Goal: Task Accomplishment & Management: Manage account settings

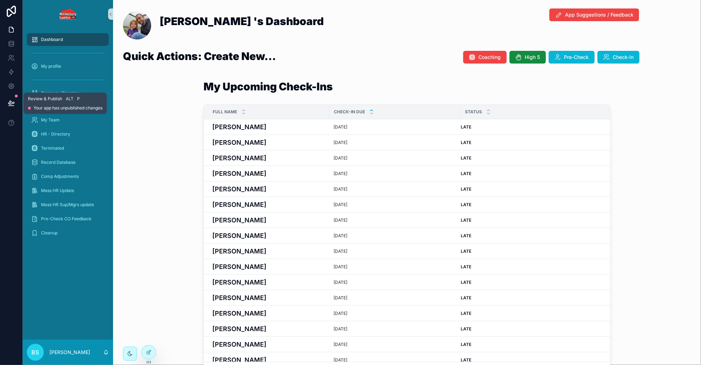
click at [14, 102] on icon at bounding box center [11, 103] width 7 height 7
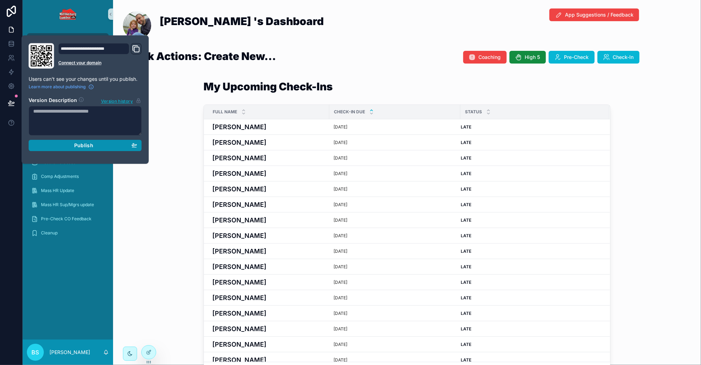
click at [85, 144] on span "Publish" at bounding box center [83, 145] width 19 height 6
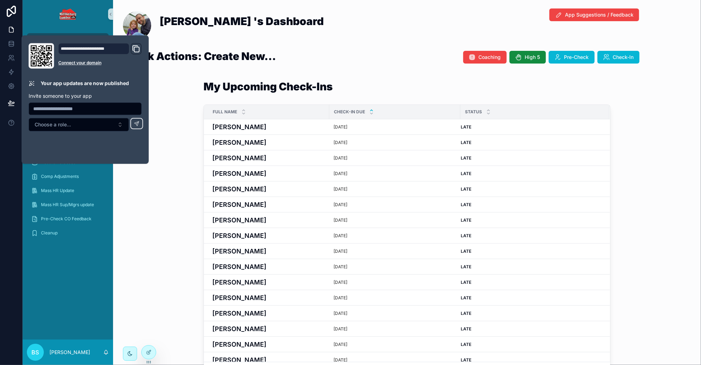
click at [153, 226] on div "My Upcoming Check-Ins Full Name Check-In Due Status [PERSON_NAME] [DATE] [PERSO…" at bounding box center [407, 230] width 577 height 304
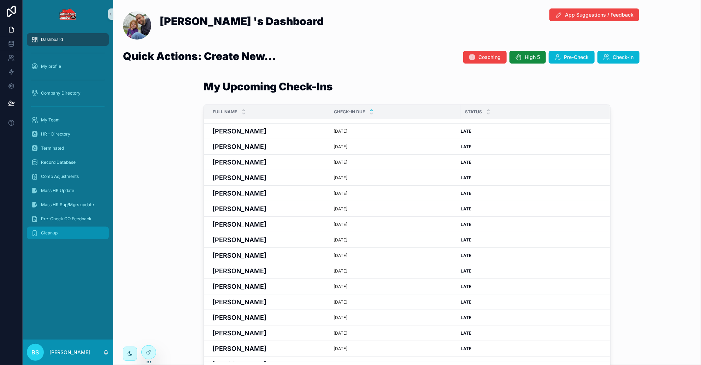
scroll to position [44, 0]
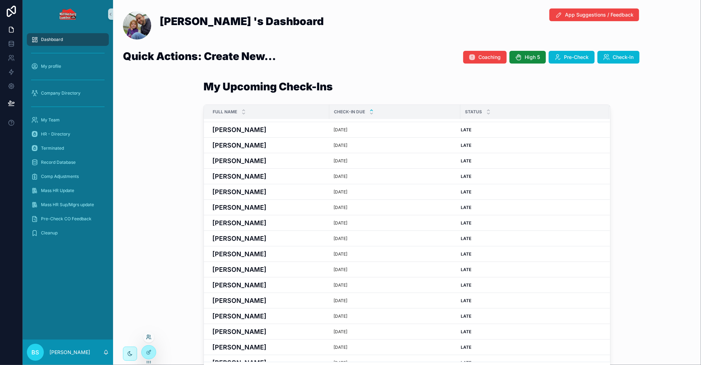
click at [148, 335] on icon at bounding box center [148, 336] width 2 height 2
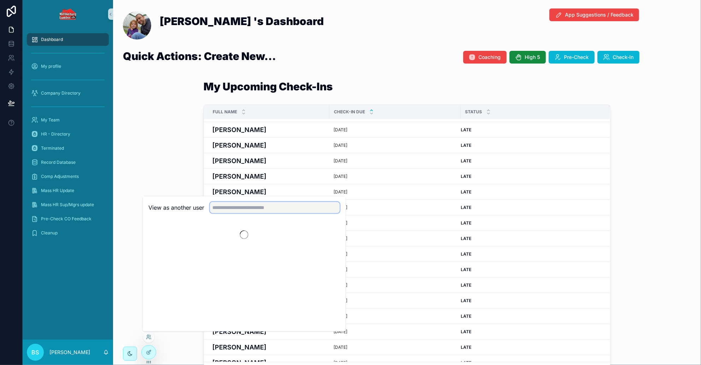
click at [235, 212] on input "text" at bounding box center [275, 207] width 130 height 11
type input "****"
click at [329, 232] on button "Select" at bounding box center [330, 233] width 18 height 10
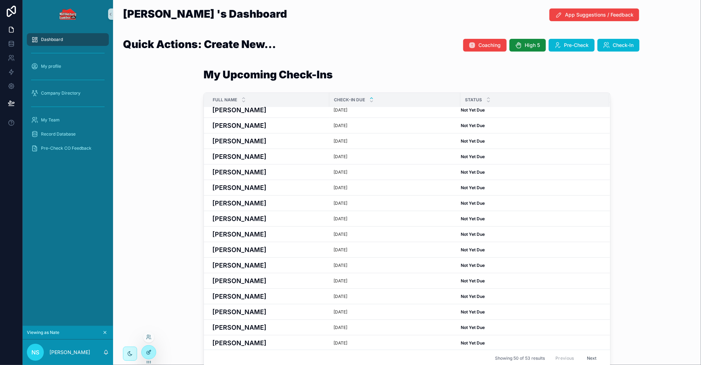
click at [147, 350] on icon at bounding box center [149, 353] width 6 height 6
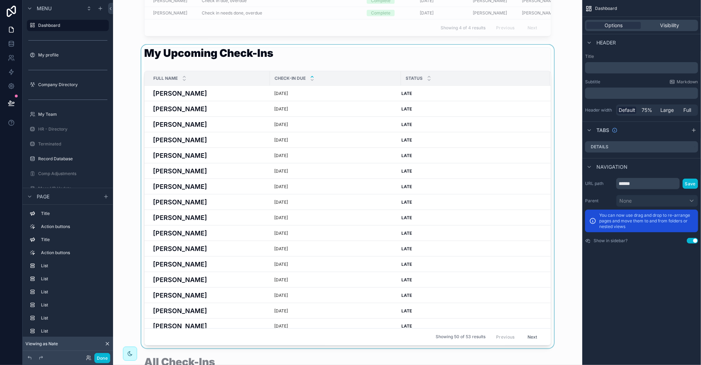
scroll to position [397, 0]
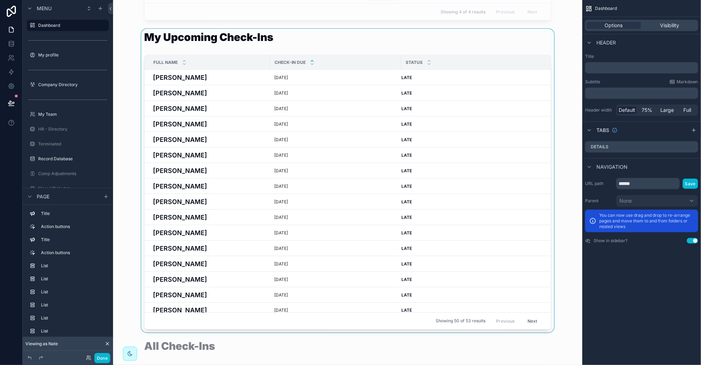
click at [485, 44] on div "scrollable content" at bounding box center [348, 181] width 458 height 304
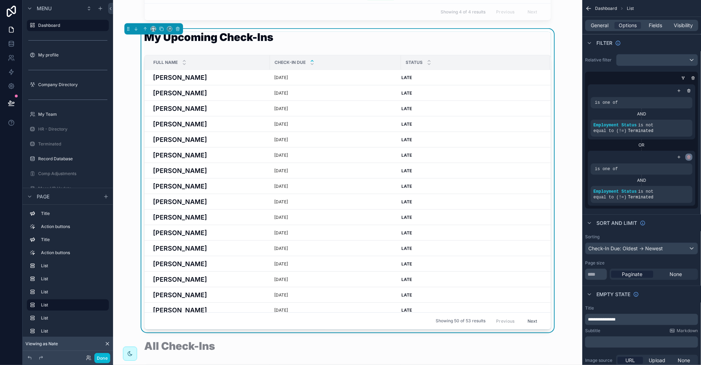
click at [688, 156] on icon "scrollable content" at bounding box center [689, 157] width 4 height 4
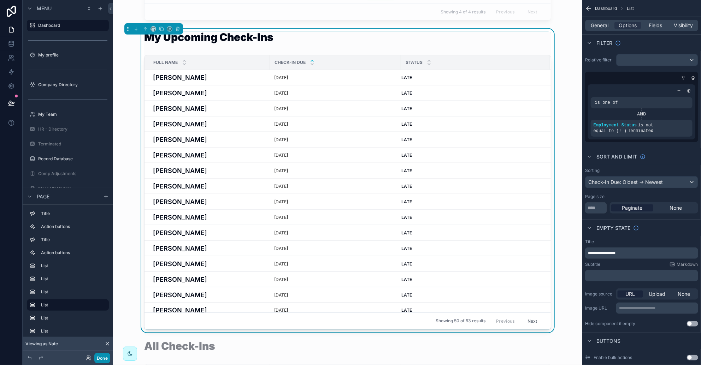
click at [105, 355] on button "Done" at bounding box center [102, 358] width 16 height 10
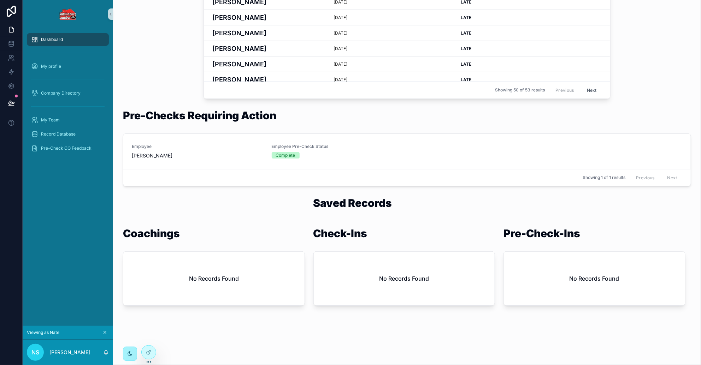
scroll to position [267, 0]
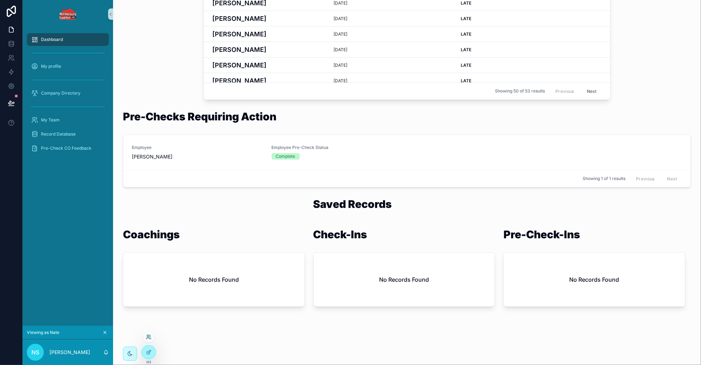
click at [149, 338] on icon at bounding box center [149, 338] width 6 height 6
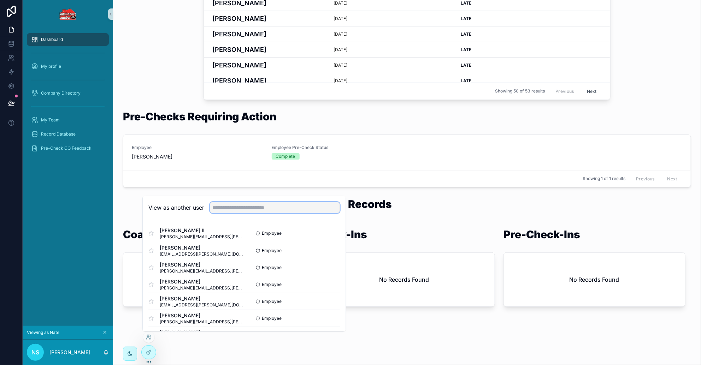
click at [227, 209] on input "text" at bounding box center [275, 207] width 130 height 11
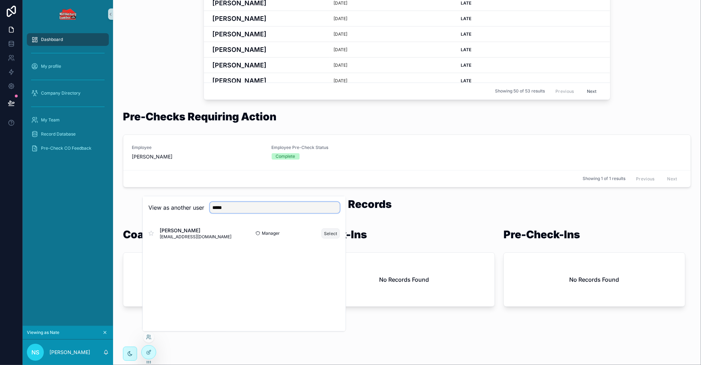
type input "*****"
click at [329, 232] on button "Select" at bounding box center [330, 233] width 18 height 10
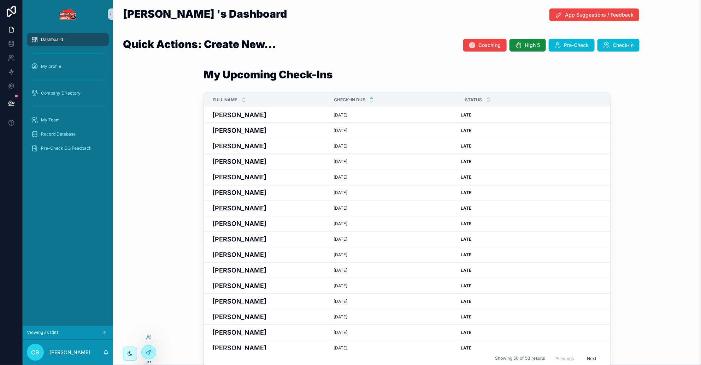
click at [150, 349] on div at bounding box center [149, 352] width 14 height 13
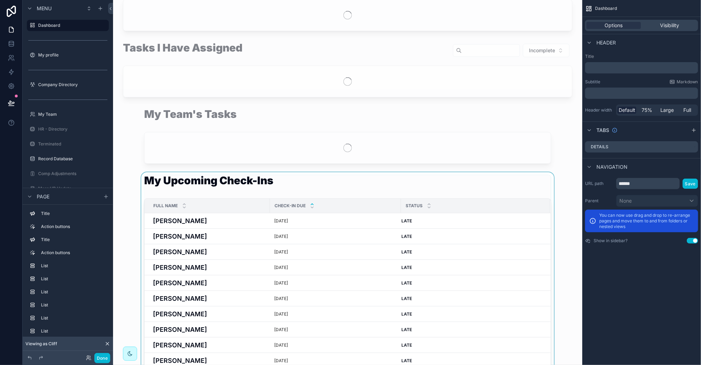
scroll to position [132, 0]
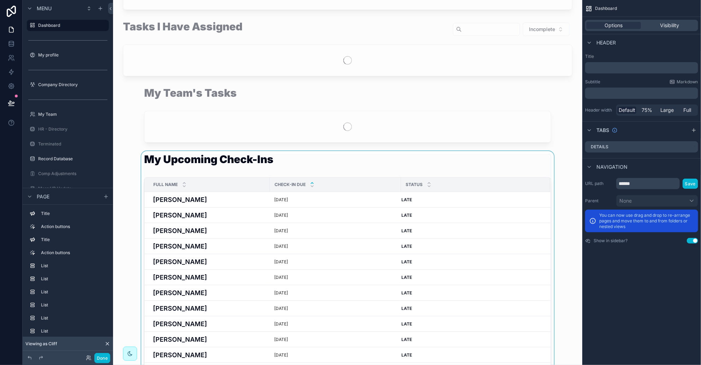
click at [402, 166] on div "scrollable content" at bounding box center [348, 303] width 458 height 304
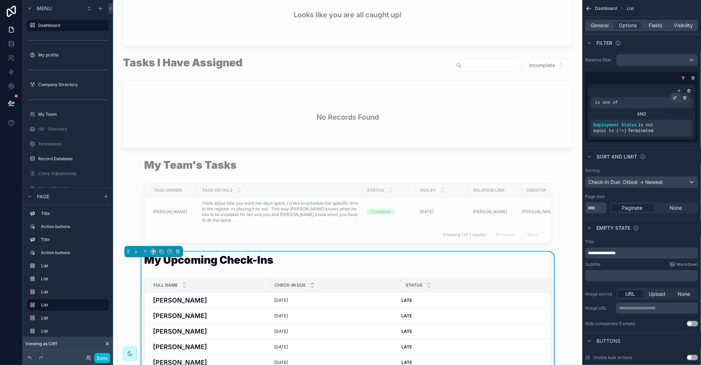
click at [677, 97] on icon "scrollable content" at bounding box center [675, 98] width 4 height 4
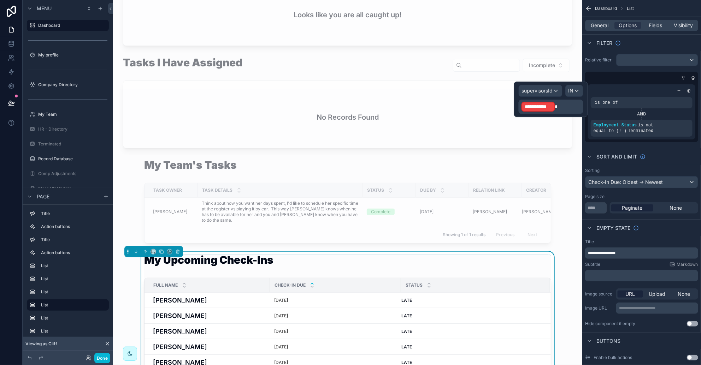
click at [560, 104] on p "**********" at bounding box center [551, 106] width 60 height 11
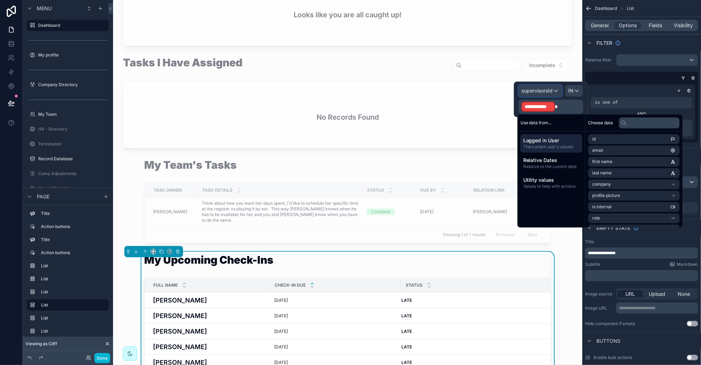
click at [554, 88] on div "supervisorsId" at bounding box center [540, 90] width 43 height 11
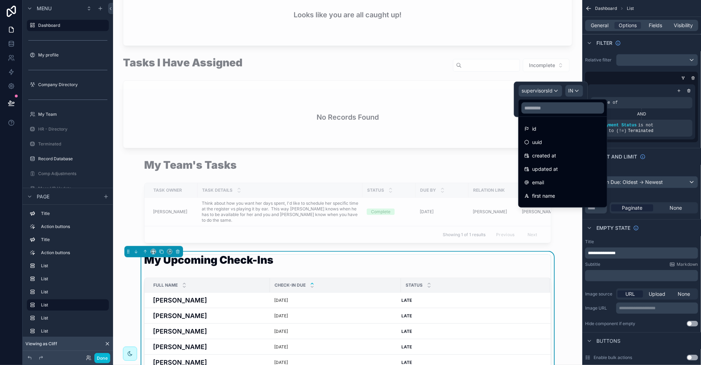
click at [554, 88] on div at bounding box center [551, 99] width 74 height 35
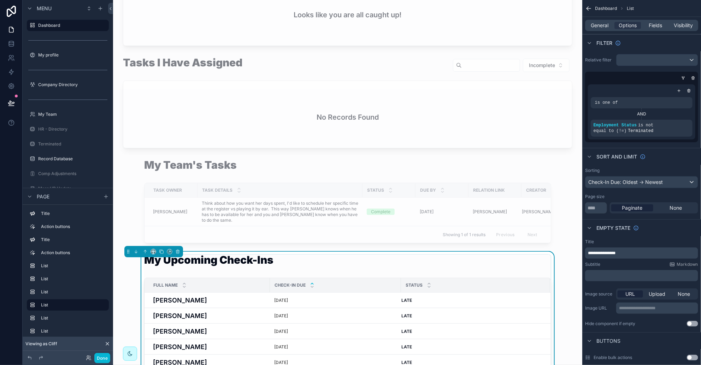
click at [637, 100] on div "is one of" at bounding box center [641, 103] width 96 height 6
click at [676, 97] on icon "scrollable content" at bounding box center [675, 97] width 1 height 1
click at [538, 92] on span "supervisorsId" at bounding box center [537, 90] width 31 height 7
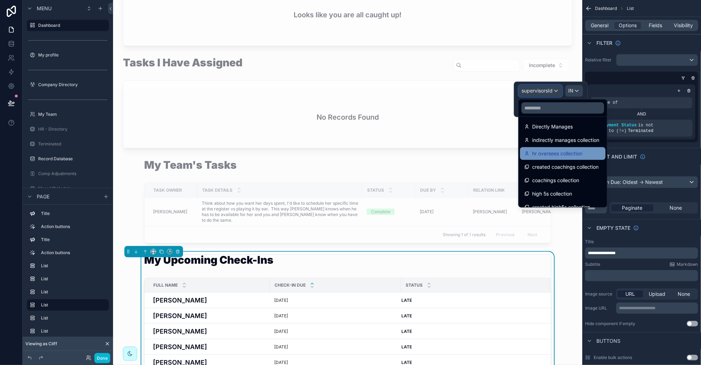
scroll to position [441, 0]
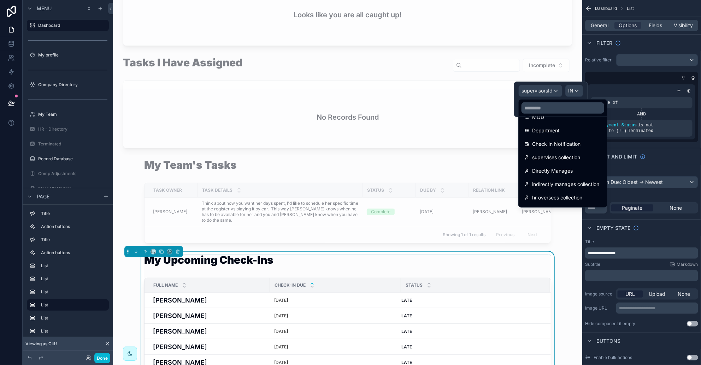
click at [555, 90] on div at bounding box center [551, 99] width 74 height 35
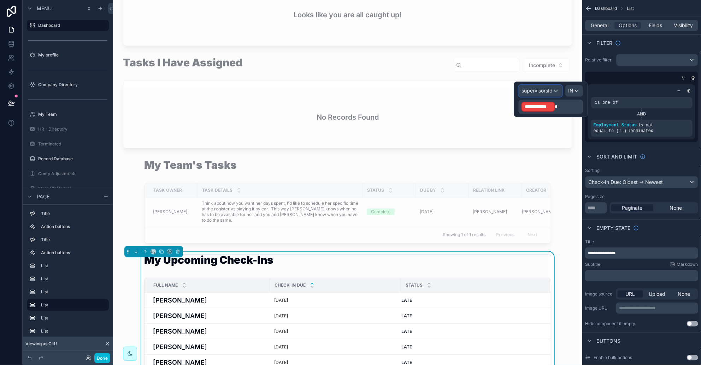
click at [555, 90] on div "supervisorsId" at bounding box center [540, 90] width 43 height 11
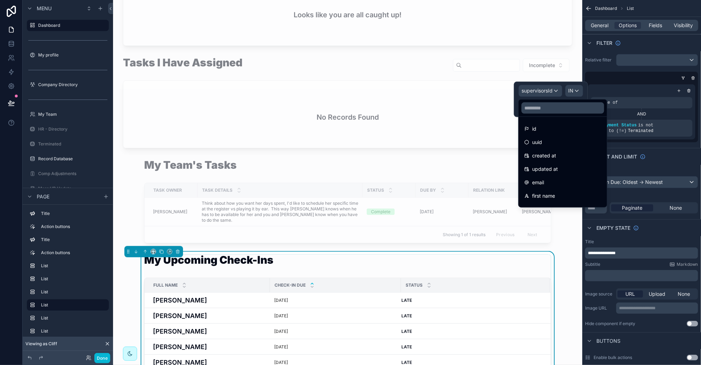
click at [555, 90] on div at bounding box center [551, 99] width 74 height 35
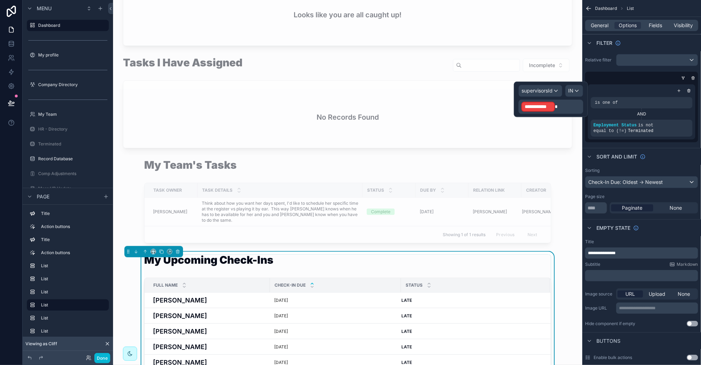
click at [562, 103] on p "**********" at bounding box center [551, 106] width 60 height 11
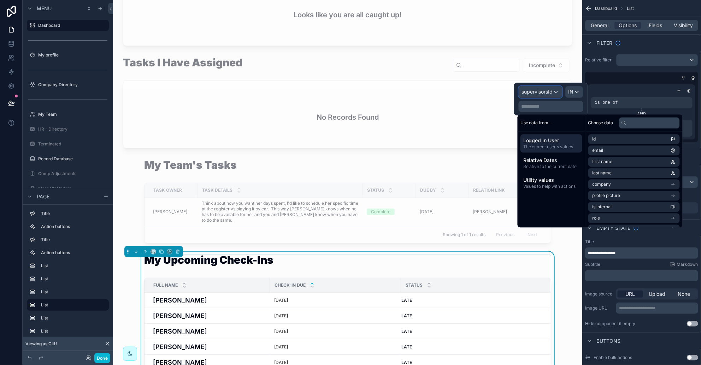
click at [553, 92] on span "supervisorsId" at bounding box center [537, 92] width 31 height 7
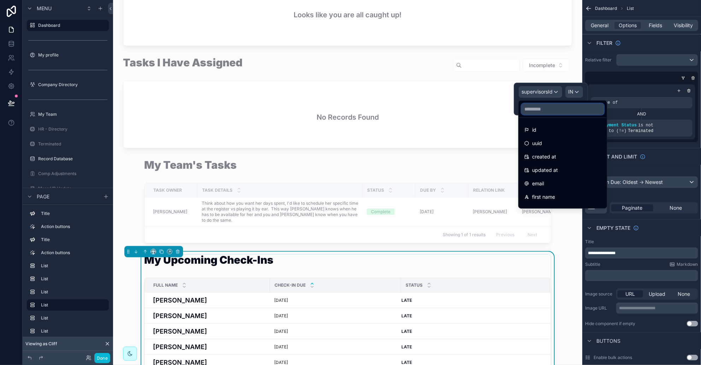
click at [547, 107] on input "text" at bounding box center [562, 109] width 83 height 11
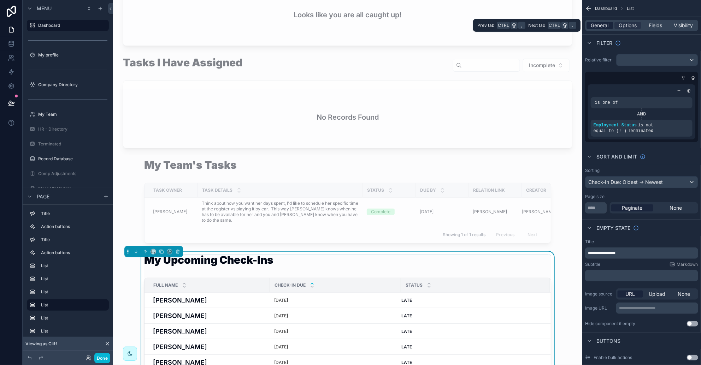
click at [599, 25] on span "General" at bounding box center [600, 25] width 18 height 7
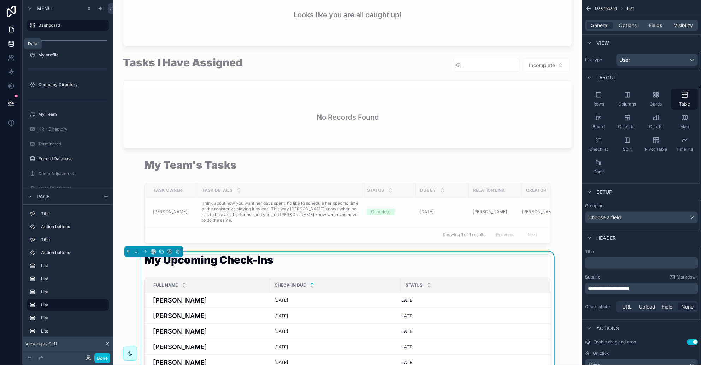
click at [12, 42] on icon at bounding box center [11, 43] width 7 height 7
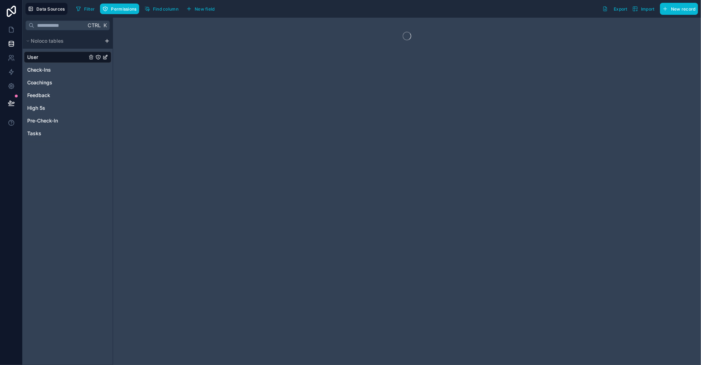
click at [38, 58] on span "User" at bounding box center [32, 57] width 11 height 7
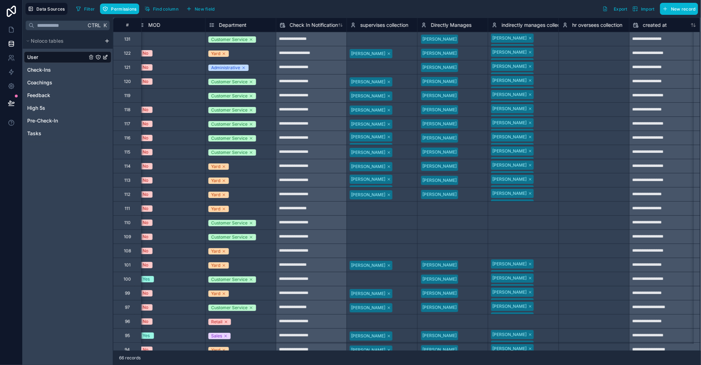
scroll to position [0, 1134]
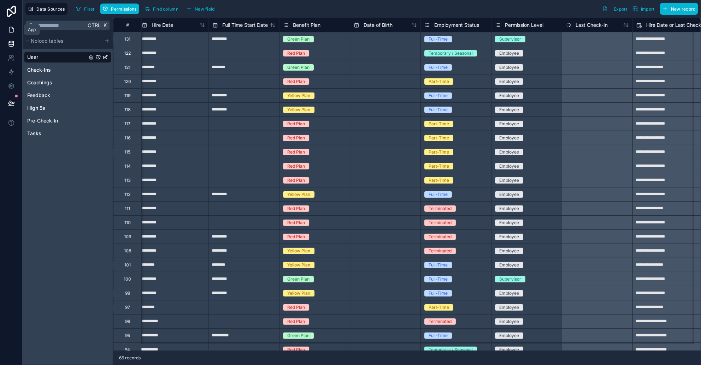
click at [8, 28] on icon at bounding box center [11, 29] width 7 height 7
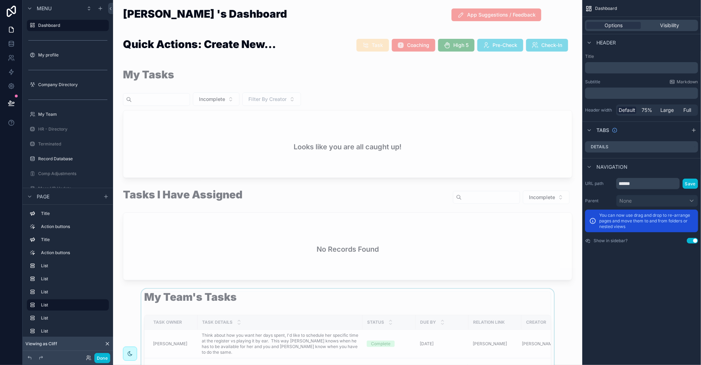
scroll to position [132, 0]
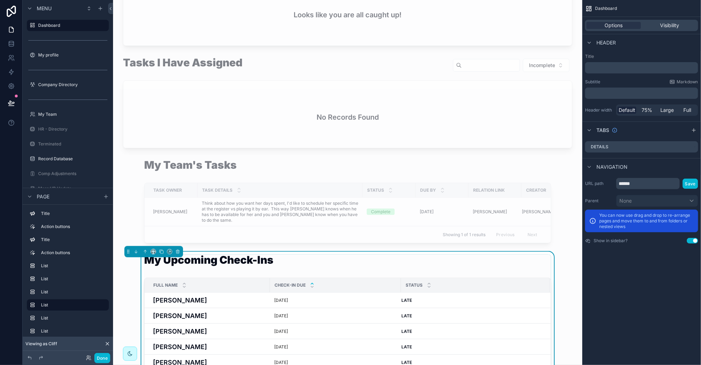
click at [273, 267] on div "My Upcoming Check-Ins" at bounding box center [347, 264] width 407 height 19
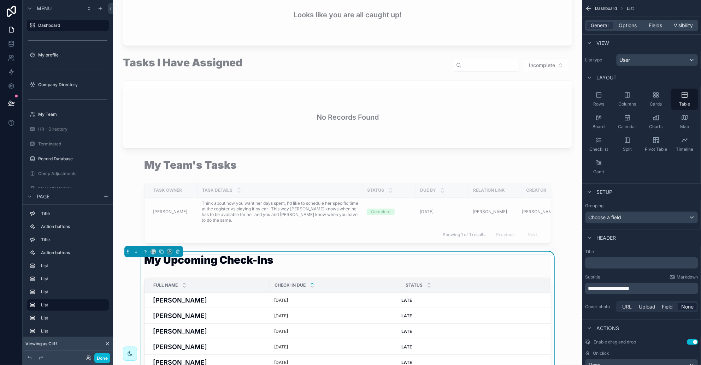
click at [444, 274] on div "My Upcoming Check-Ins" at bounding box center [347, 264] width 407 height 19
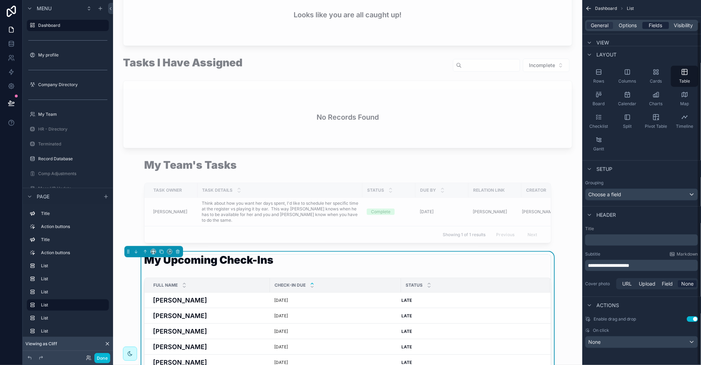
click at [649, 27] on span "Fields" at bounding box center [655, 25] width 13 height 7
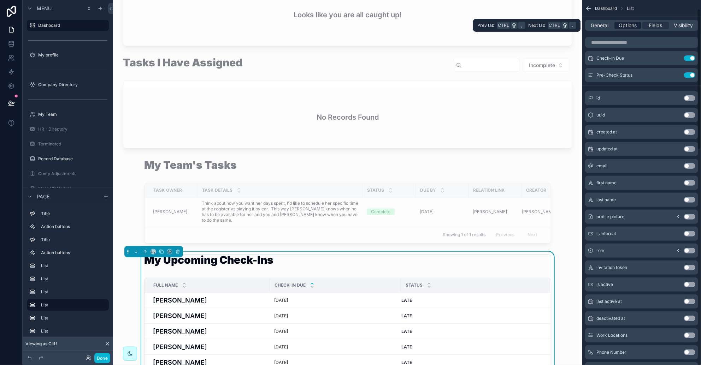
click at [633, 26] on span "Options" at bounding box center [628, 25] width 18 height 7
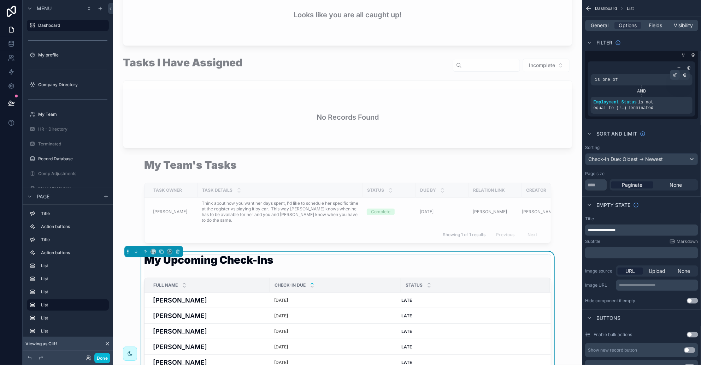
click at [677, 75] on icon "scrollable content" at bounding box center [675, 75] width 4 height 4
click at [561, 68] on div "supervisorsId" at bounding box center [540, 68] width 43 height 11
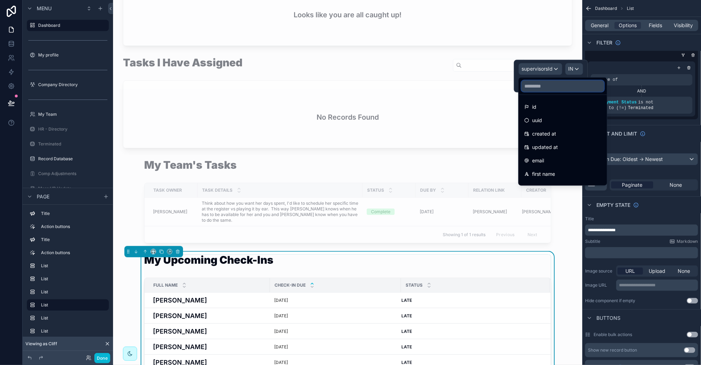
click at [544, 88] on input "text" at bounding box center [562, 86] width 83 height 11
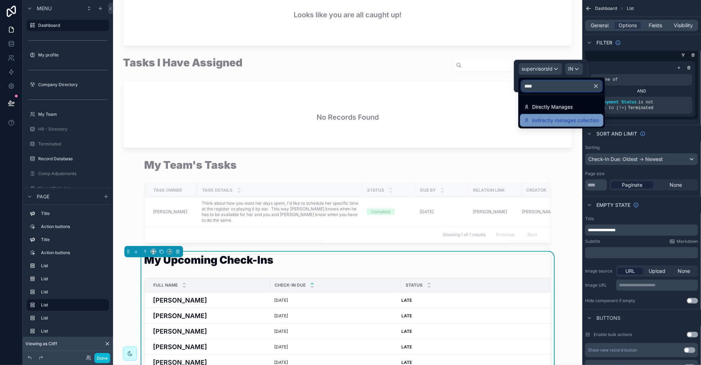
type input "****"
click at [559, 121] on span "indirectly manages collection" at bounding box center [565, 120] width 67 height 8
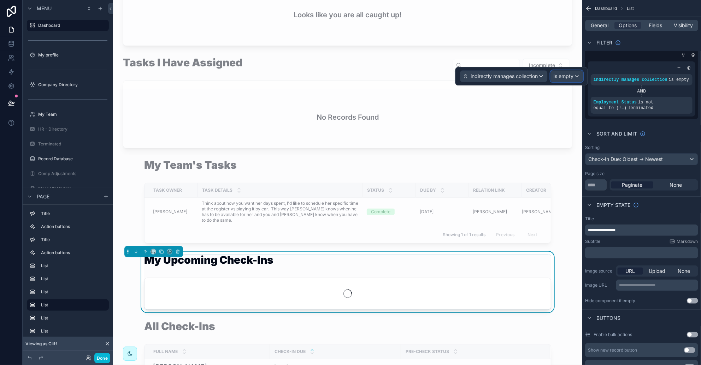
click at [563, 72] on div "Is empty" at bounding box center [567, 76] width 32 height 11
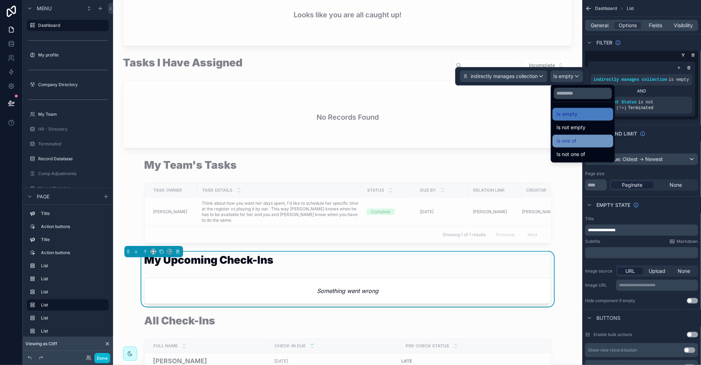
click at [567, 138] on span "Is one of" at bounding box center [567, 141] width 20 height 8
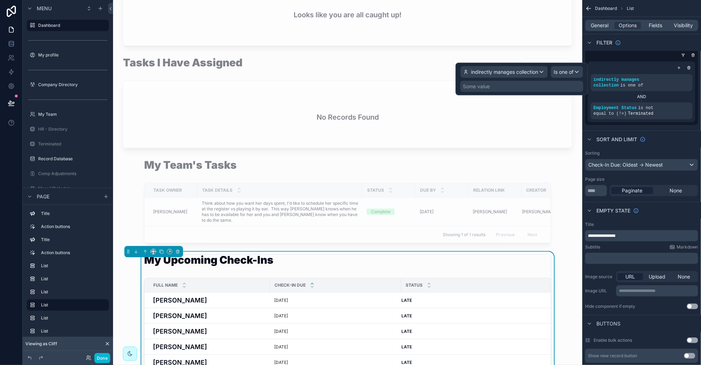
click at [492, 84] on div "Some value" at bounding box center [521, 86] width 123 height 11
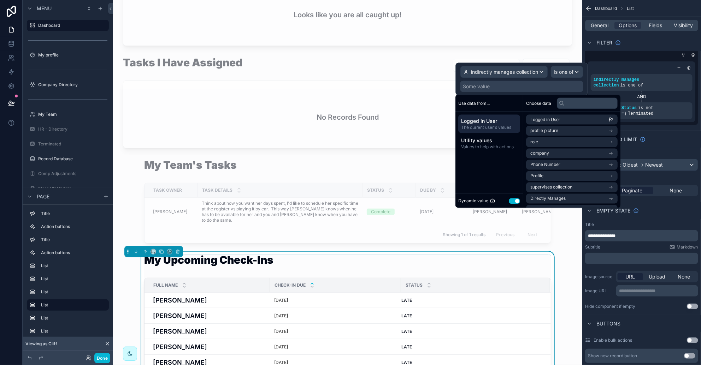
click at [485, 119] on span "Logged in User" at bounding box center [489, 121] width 56 height 7
click at [539, 119] on span "Logged in User" at bounding box center [545, 120] width 30 height 6
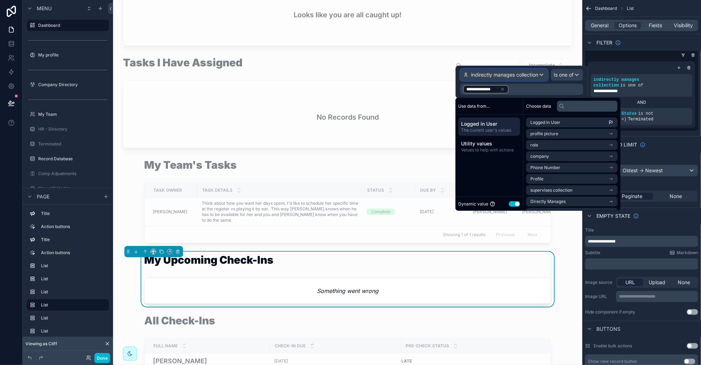
click at [509, 75] on span "indirectly manages collection" at bounding box center [504, 74] width 67 height 7
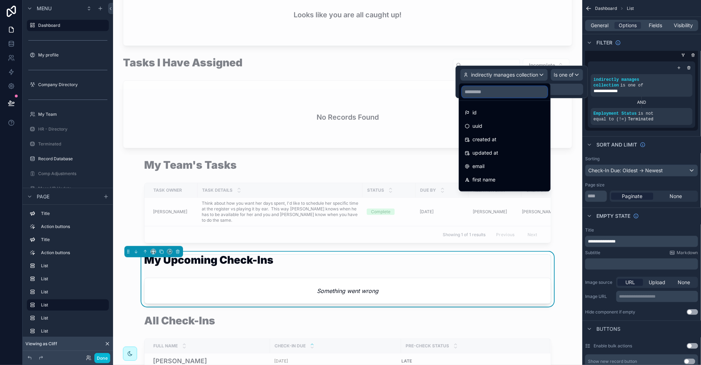
click at [483, 90] on input "text" at bounding box center [504, 91] width 85 height 11
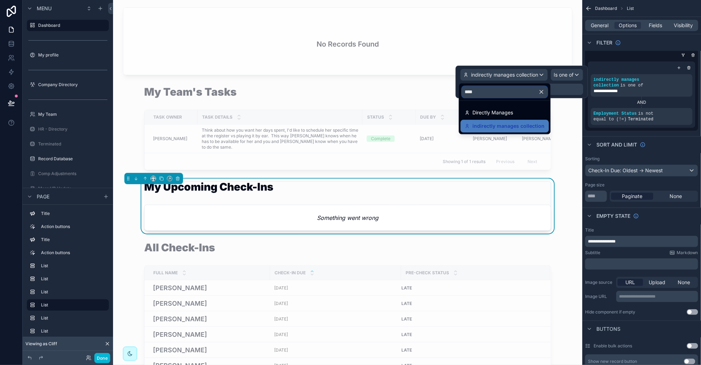
scroll to position [220, 0]
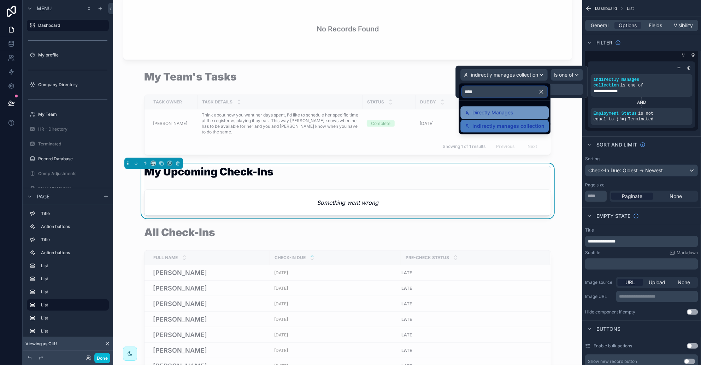
type input "****"
click at [491, 115] on span "Directly Manages" at bounding box center [493, 112] width 41 height 8
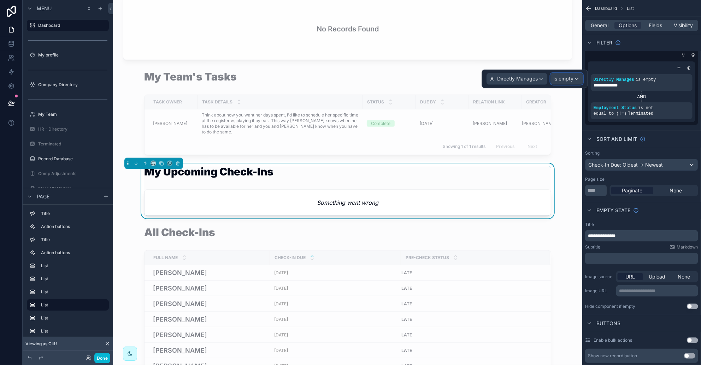
click at [567, 79] on span "Is empty" at bounding box center [564, 78] width 20 height 7
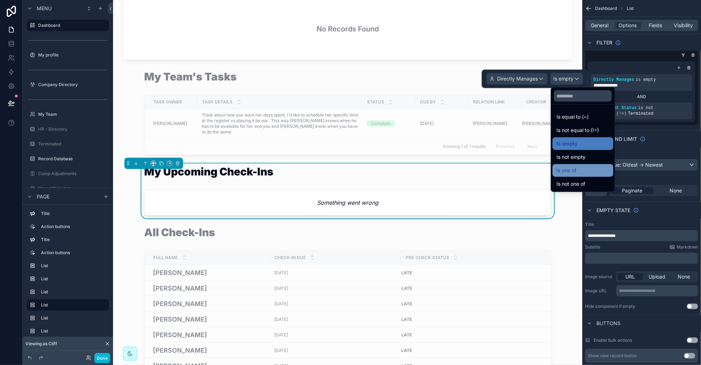
click at [573, 169] on span "Is one of" at bounding box center [567, 170] width 20 height 8
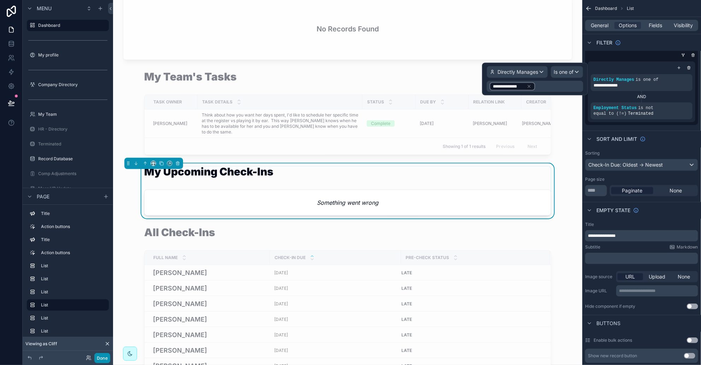
click at [104, 359] on button "Done" at bounding box center [102, 358] width 16 height 10
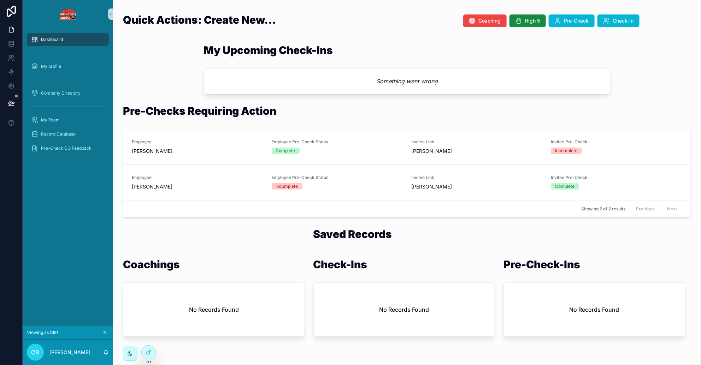
scroll to position [0, 0]
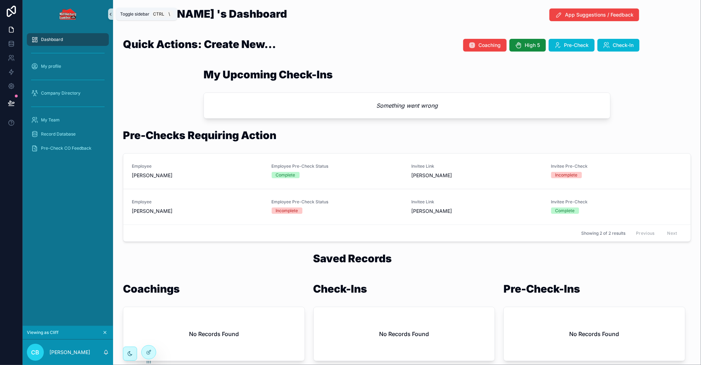
click at [111, 13] on icon "scrollable content" at bounding box center [110, 14] width 5 height 5
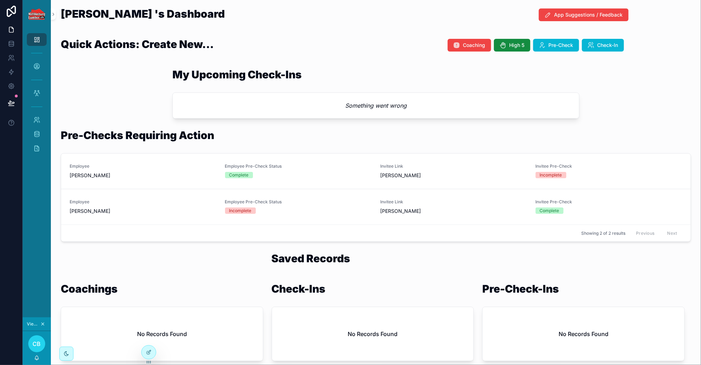
click at [211, 101] on div "Something went wrong" at bounding box center [376, 105] width 406 height 25
click at [147, 350] on icon at bounding box center [149, 353] width 6 height 6
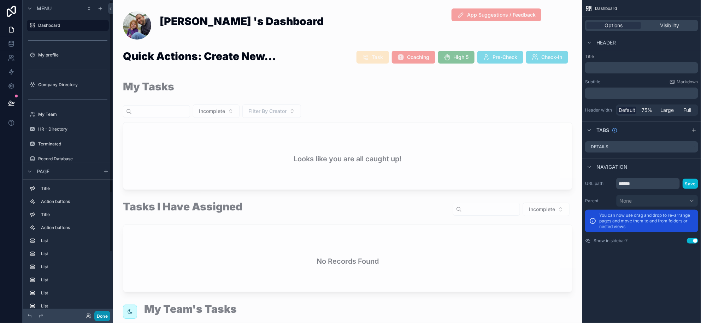
click at [103, 318] on button "Done" at bounding box center [102, 316] width 16 height 10
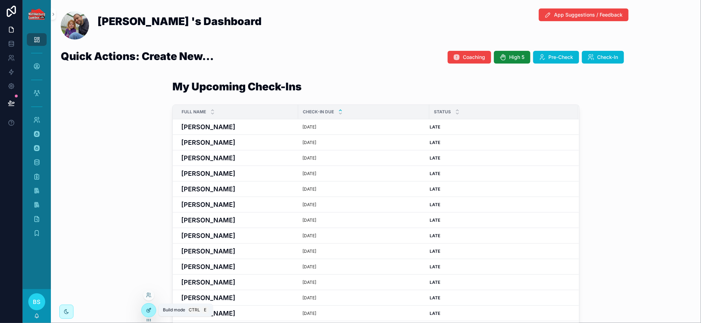
click at [146, 312] on icon at bounding box center [149, 311] width 6 height 6
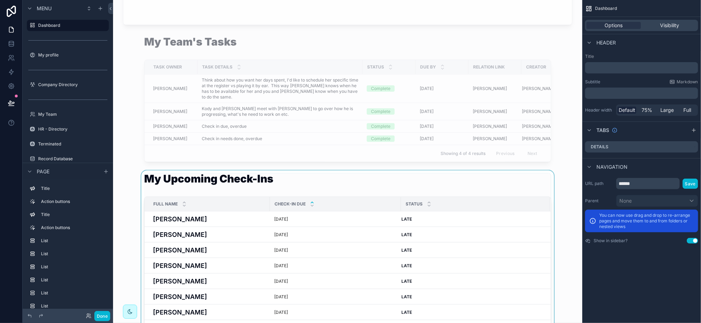
scroll to position [309, 0]
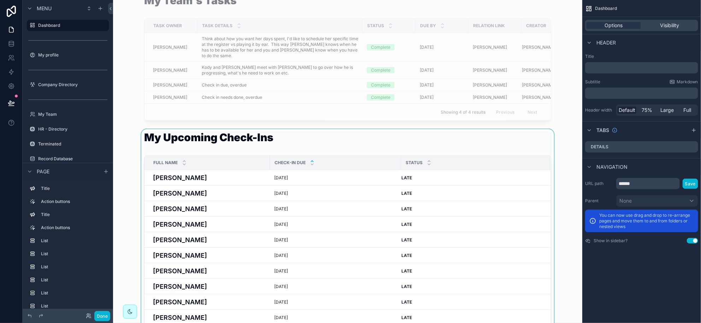
click at [399, 141] on div "scrollable content" at bounding box center [348, 265] width 458 height 272
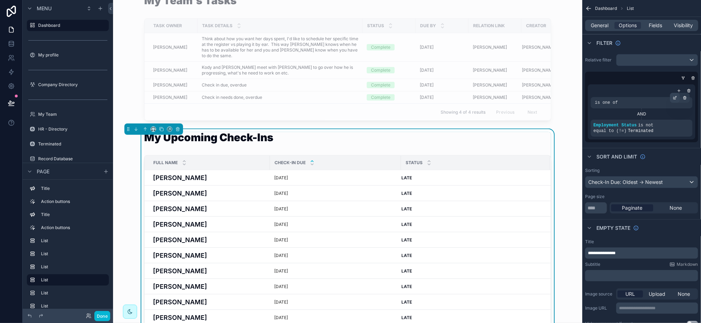
click at [674, 98] on icon "scrollable content" at bounding box center [675, 98] width 4 height 4
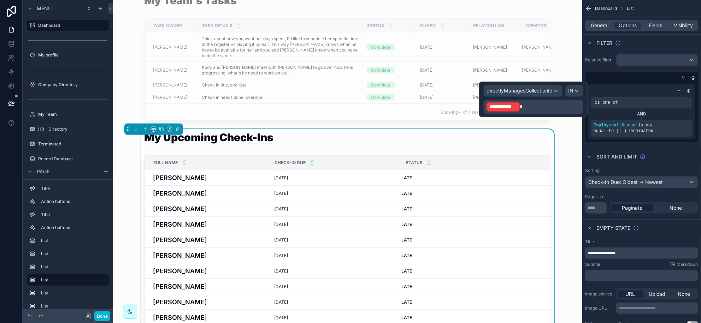
click at [520, 108] on span at bounding box center [521, 106] width 3 height 5
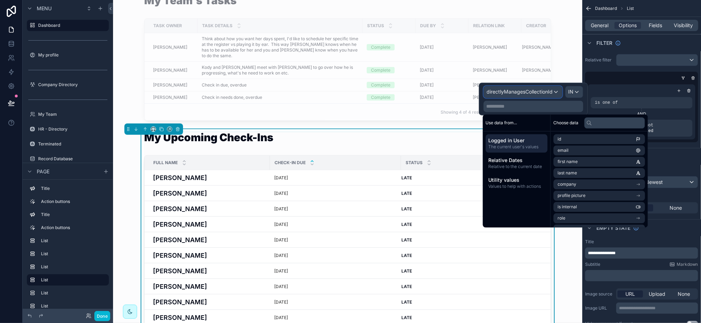
click at [539, 91] on span "directlyManagesCollectionId" at bounding box center [520, 92] width 66 height 7
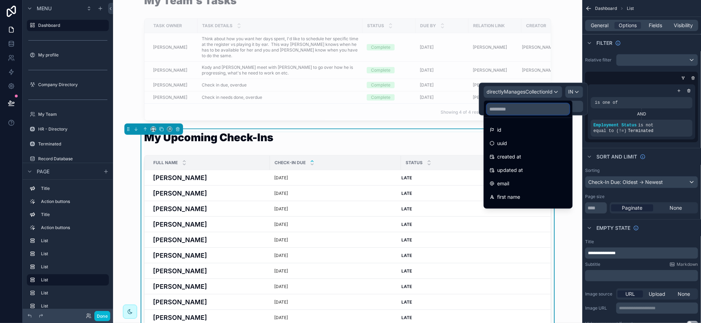
click at [518, 107] on input "text" at bounding box center [528, 109] width 83 height 11
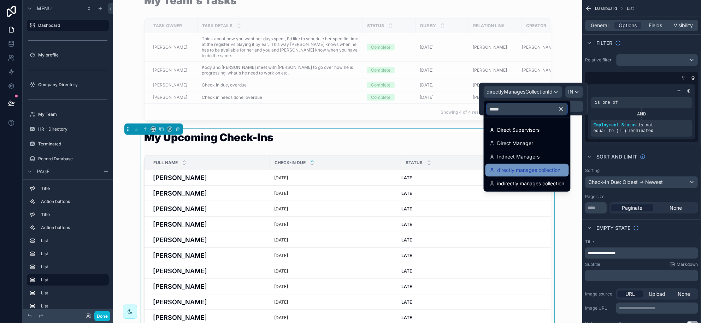
type input "*****"
click at [516, 169] on span "directly manages collection" at bounding box center [528, 170] width 63 height 8
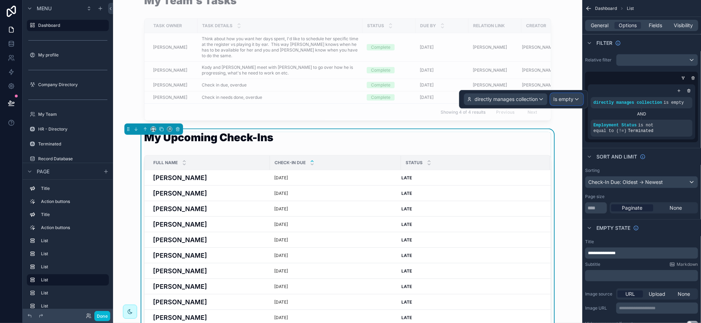
click at [569, 100] on span "Is empty" at bounding box center [564, 99] width 20 height 7
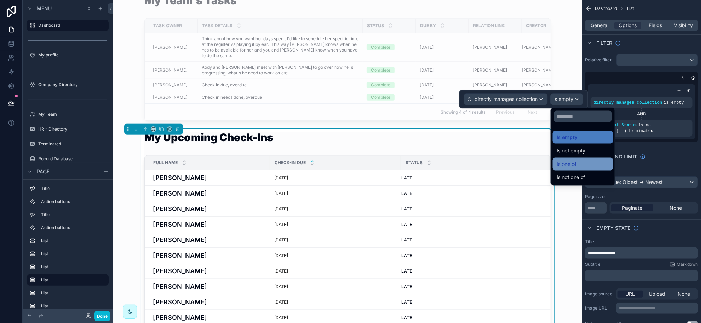
click at [562, 158] on div "Is one of" at bounding box center [583, 164] width 61 height 13
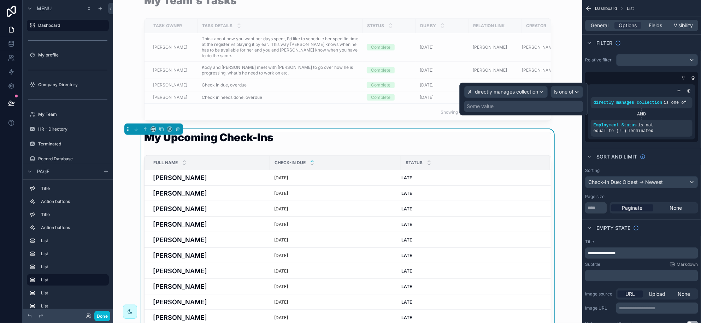
click at [481, 107] on div "Some value" at bounding box center [480, 106] width 27 height 7
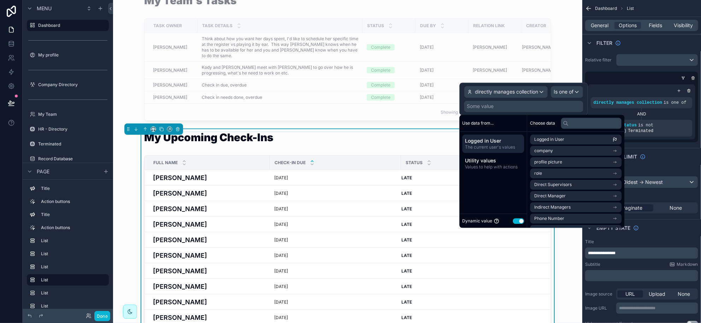
click at [496, 146] on span "The current user's values" at bounding box center [493, 147] width 56 height 6
click at [551, 138] on span "Logged in User" at bounding box center [549, 140] width 30 height 6
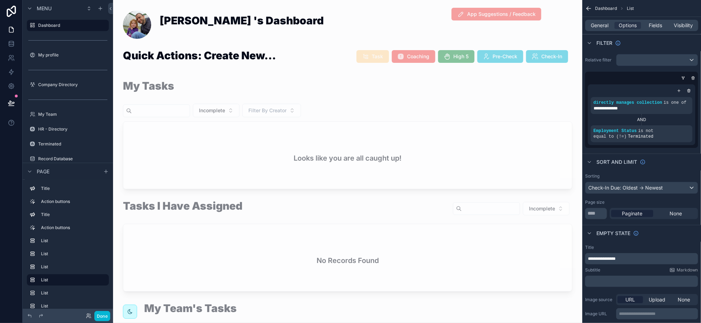
scroll to position [0, 0]
click at [105, 317] on button "Done" at bounding box center [102, 316] width 16 height 10
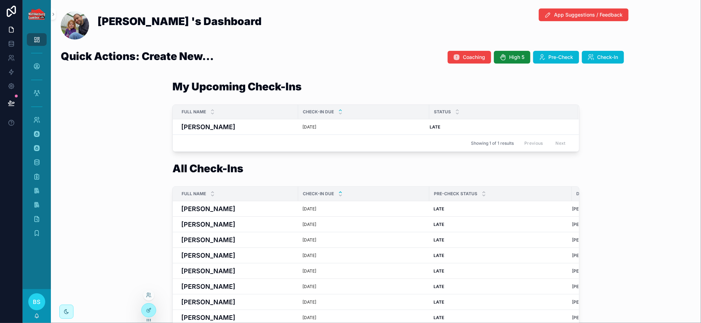
click at [148, 298] on div at bounding box center [148, 295] width 11 height 11
click at [215, 131] on h4 "[PERSON_NAME]" at bounding box center [237, 127] width 113 height 10
click at [150, 294] on icon at bounding box center [149, 296] width 6 height 6
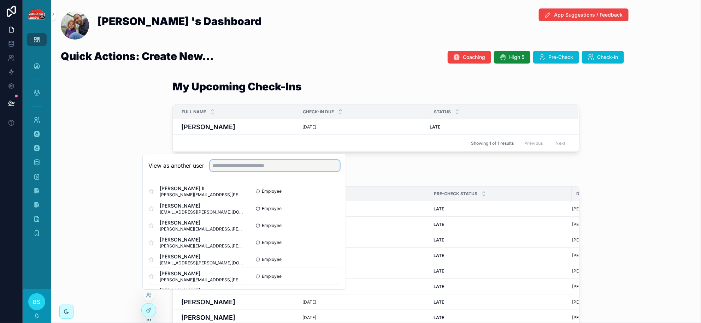
click at [233, 168] on input "text" at bounding box center [275, 165] width 130 height 11
type input "**"
click at [324, 242] on button "Select" at bounding box center [330, 242] width 18 height 10
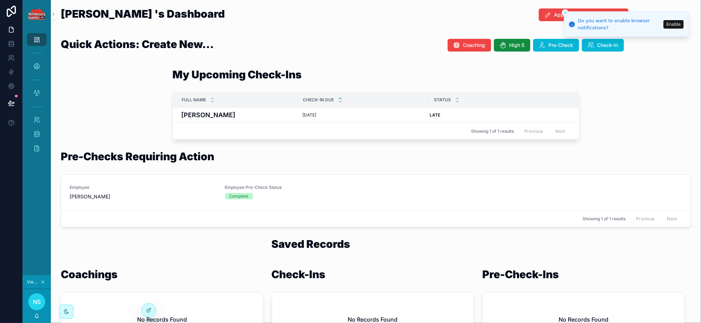
click at [565, 11] on icon "Close toast" at bounding box center [565, 13] width 4 height 4
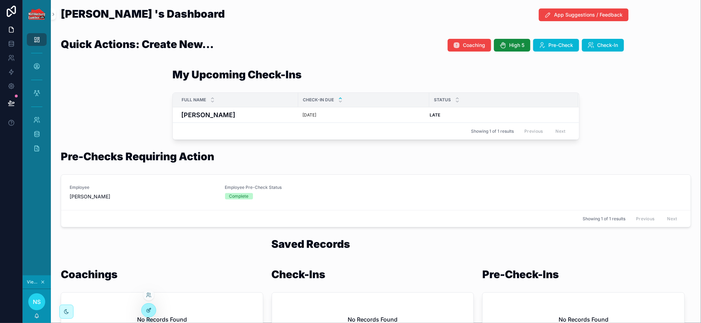
click at [152, 310] on div at bounding box center [149, 310] width 14 height 13
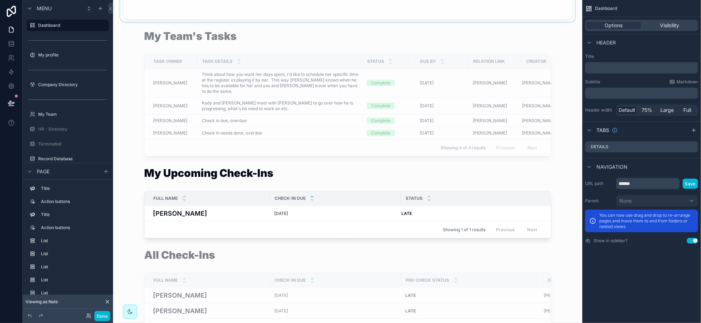
scroll to position [265, 0]
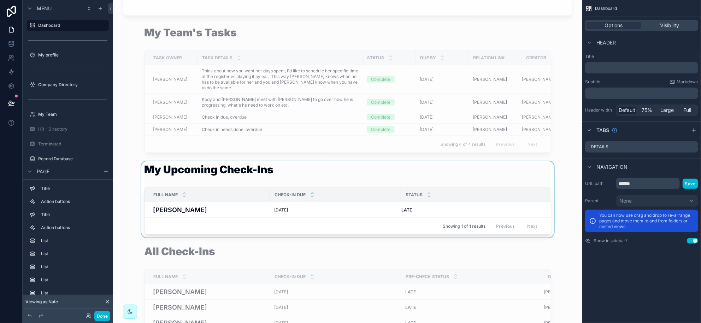
click at [313, 184] on div "scrollable content" at bounding box center [348, 199] width 458 height 76
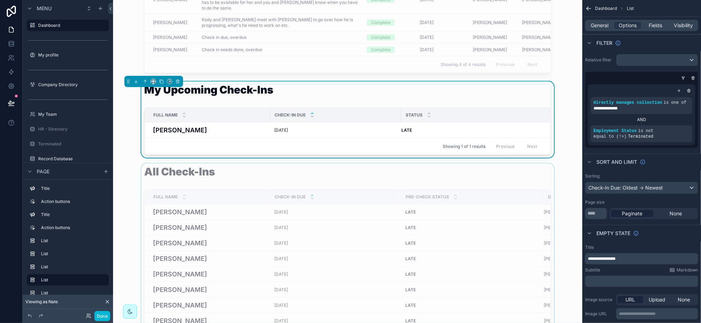
scroll to position [397, 0]
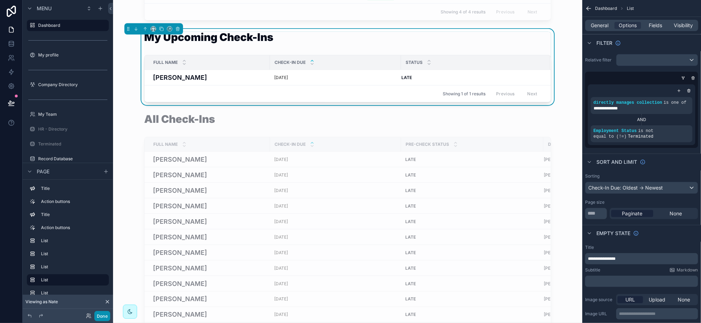
click at [105, 314] on button "Done" at bounding box center [102, 316] width 16 height 10
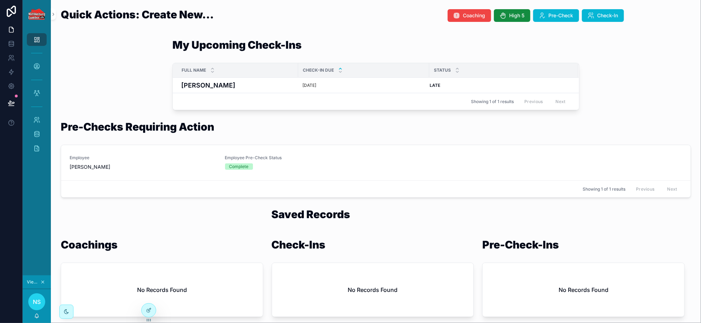
scroll to position [0, 0]
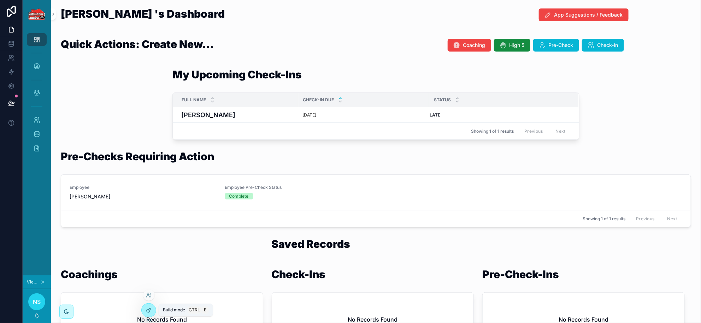
click at [146, 310] on icon at bounding box center [149, 311] width 6 height 6
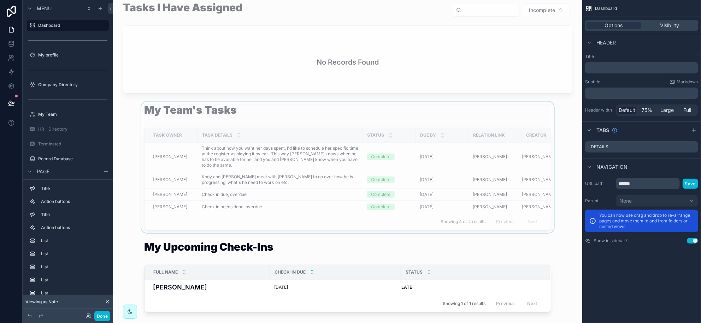
scroll to position [265, 0]
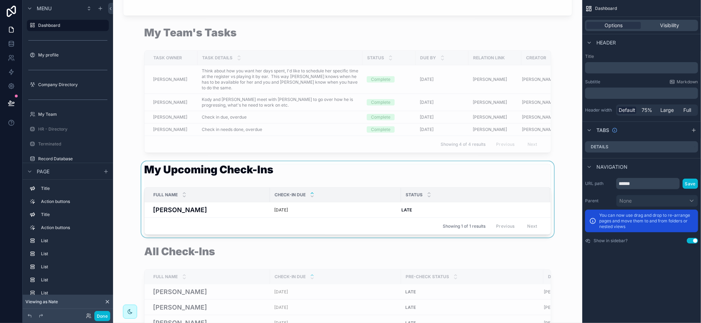
click at [268, 169] on div "scrollable content" at bounding box center [348, 199] width 458 height 76
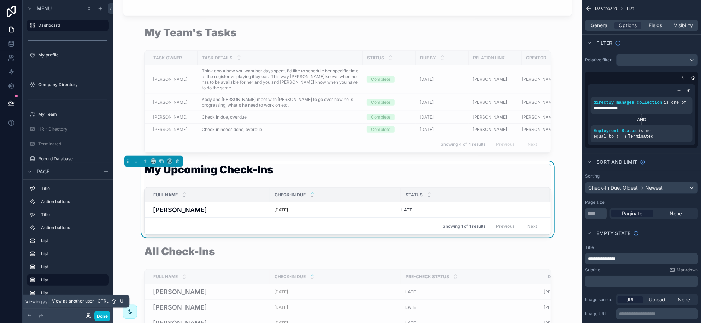
click at [88, 315] on icon at bounding box center [89, 316] width 6 height 6
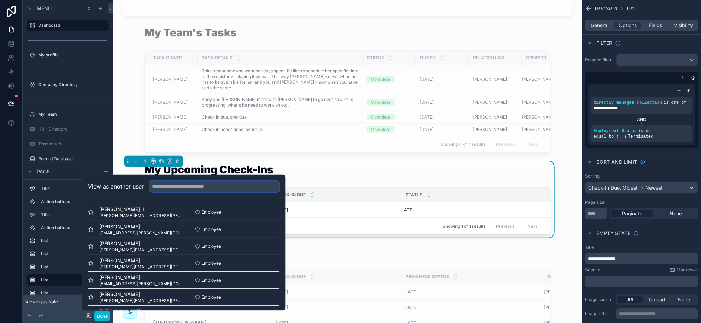
click at [169, 188] on input "text" at bounding box center [214, 186] width 130 height 11
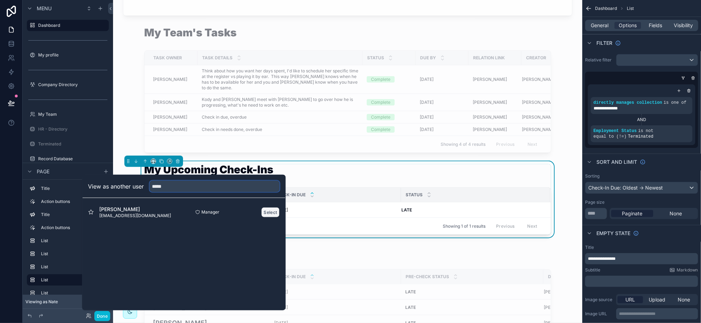
type input "*****"
click at [268, 209] on button "Select" at bounding box center [270, 212] width 18 height 10
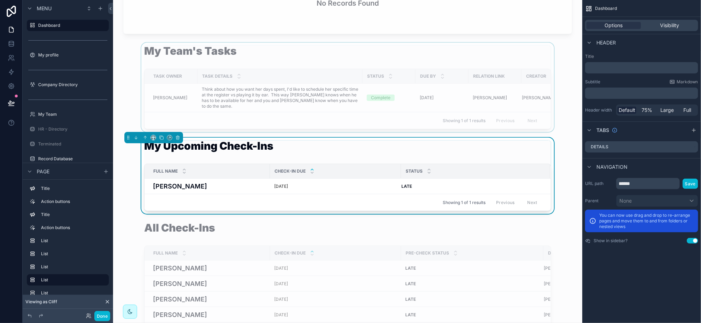
scroll to position [265, 0]
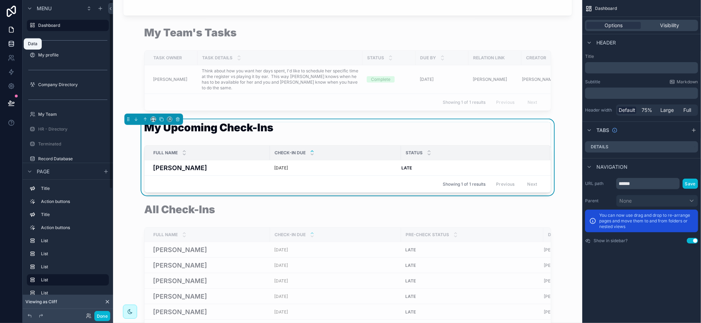
click at [16, 46] on link at bounding box center [11, 44] width 22 height 14
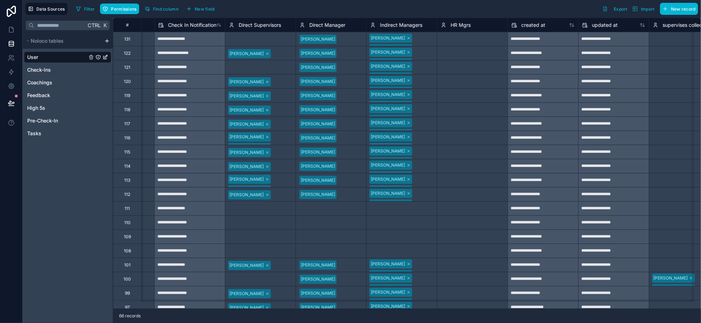
scroll to position [0, 1117]
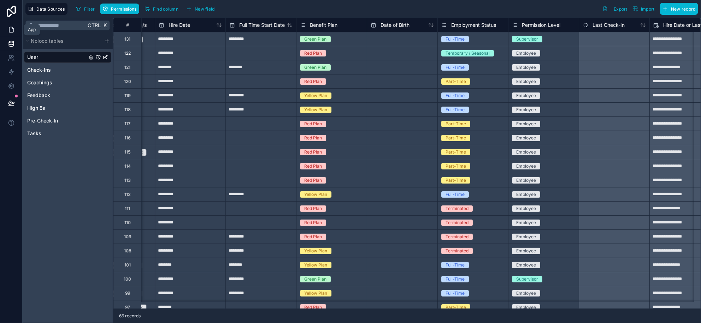
click at [8, 30] on icon at bounding box center [11, 29] width 7 height 7
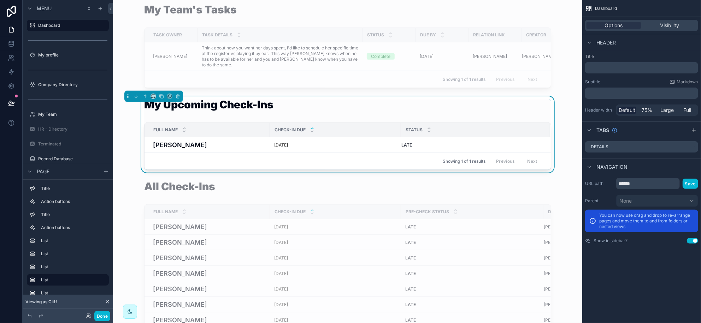
scroll to position [309, 0]
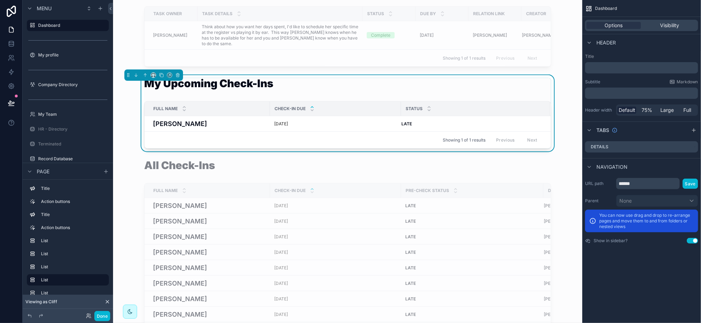
click at [304, 104] on div "My Upcoming Check-Ins Full Name Check-In Due Status [PERSON_NAME] [DATE] [PERSO…" at bounding box center [347, 113] width 407 height 71
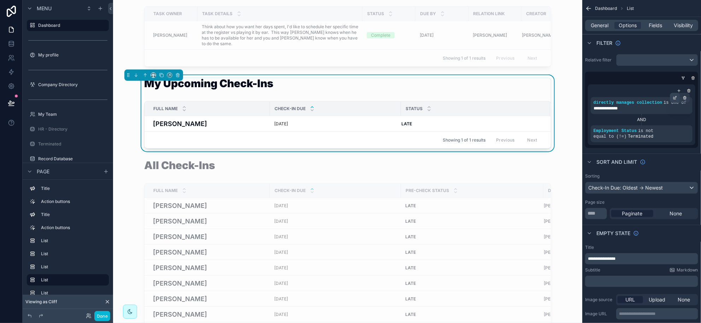
click at [677, 99] on icon "scrollable content" at bounding box center [675, 98] width 4 height 4
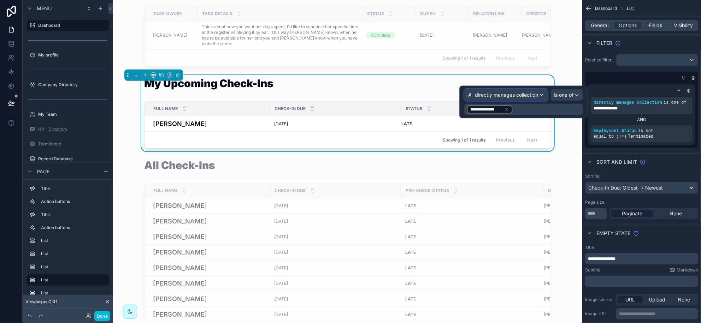
click at [540, 94] on div "directly manages collection" at bounding box center [506, 94] width 83 height 11
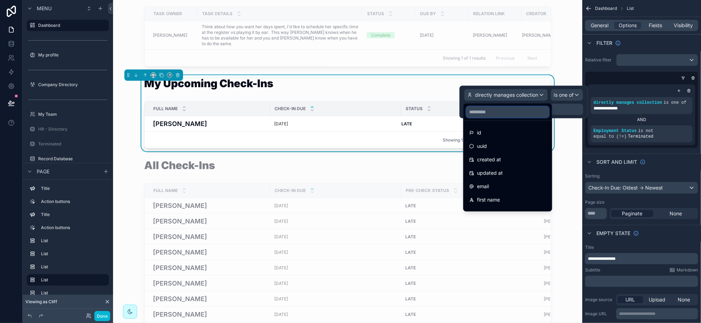
click at [515, 107] on input "text" at bounding box center [507, 111] width 83 height 11
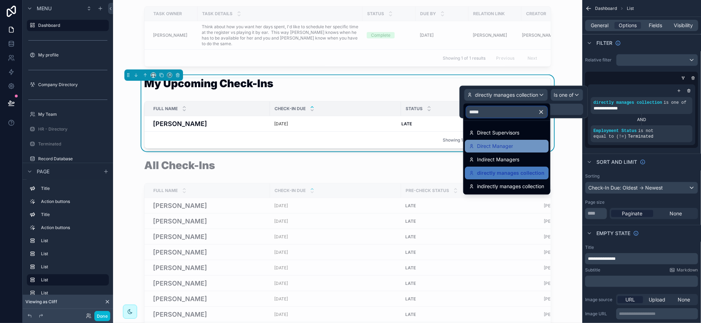
type input "*****"
click at [479, 143] on span "Direct Manager" at bounding box center [495, 146] width 36 height 8
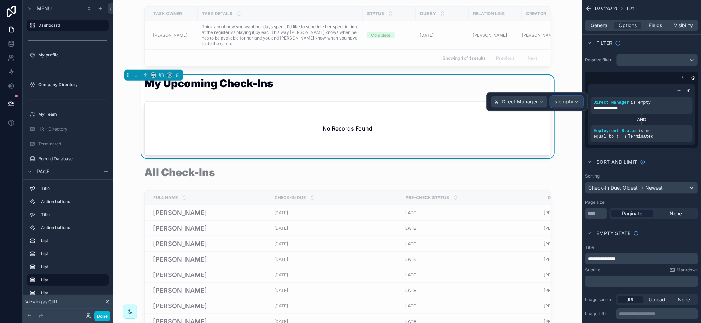
click at [575, 101] on div "Is empty" at bounding box center [567, 101] width 32 height 11
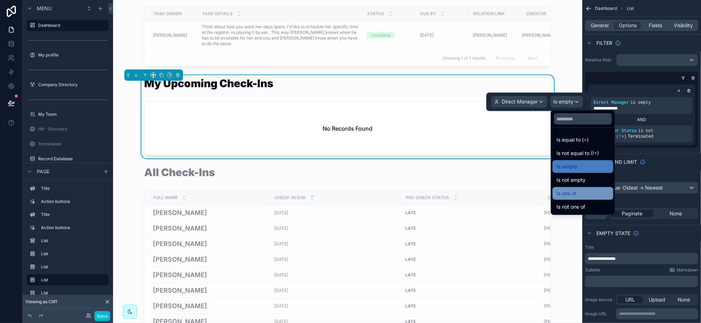
click at [561, 190] on span "Is one of" at bounding box center [567, 193] width 20 height 8
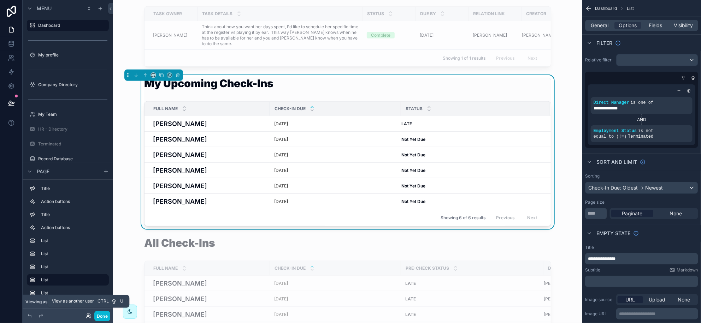
click at [87, 315] on icon at bounding box center [88, 315] width 2 height 2
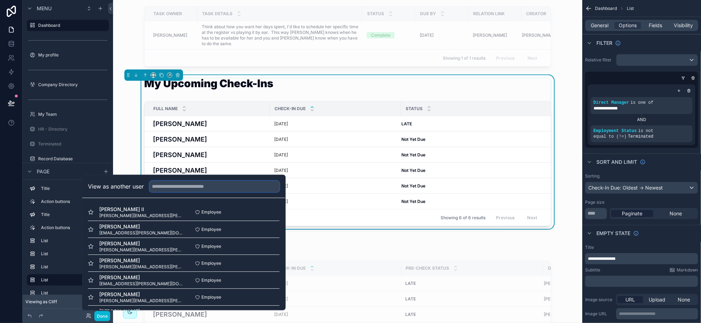
click at [172, 184] on input "text" at bounding box center [214, 186] width 130 height 11
type input "*"
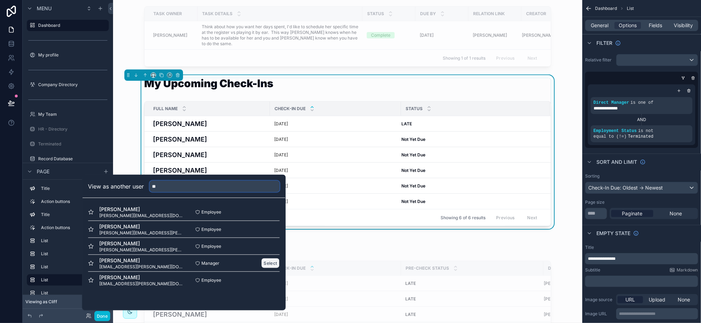
type input "**"
click at [277, 262] on button "Select" at bounding box center [270, 263] width 18 height 10
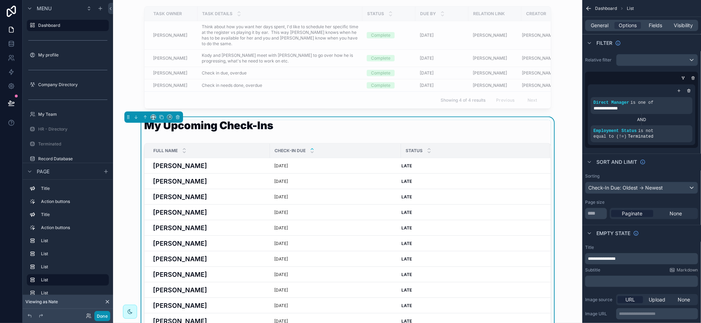
click at [100, 314] on button "Done" at bounding box center [102, 316] width 16 height 10
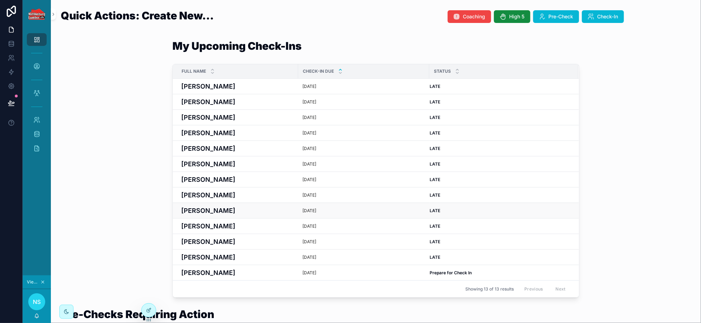
scroll to position [44, 0]
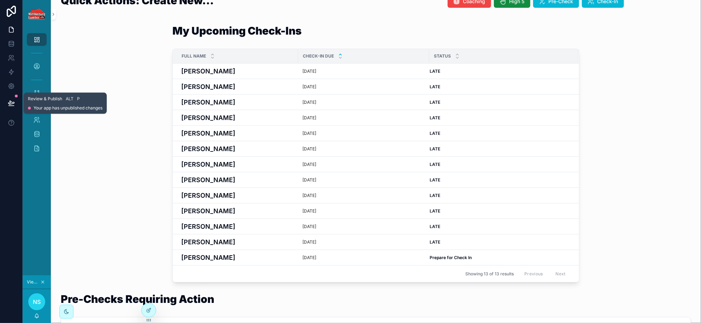
click at [14, 102] on icon at bounding box center [11, 103] width 6 height 4
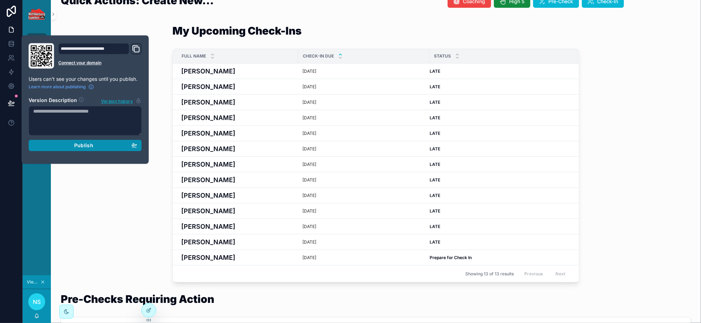
click at [104, 149] on button "Publish" at bounding box center [85, 145] width 113 height 11
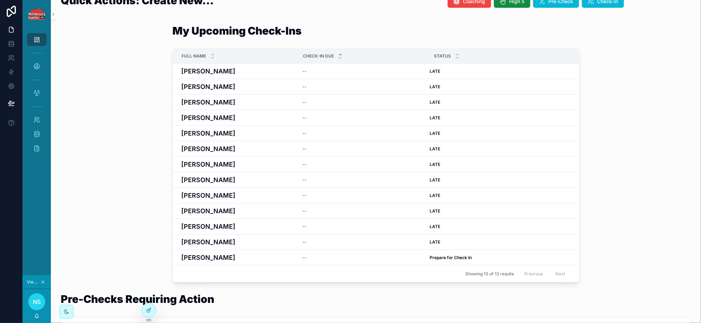
click at [600, 113] on div "My Upcoming Check-Ins Full Name Check-In Due Status [PERSON_NAME] -- [PERSON_NA…" at bounding box center [376, 154] width 639 height 263
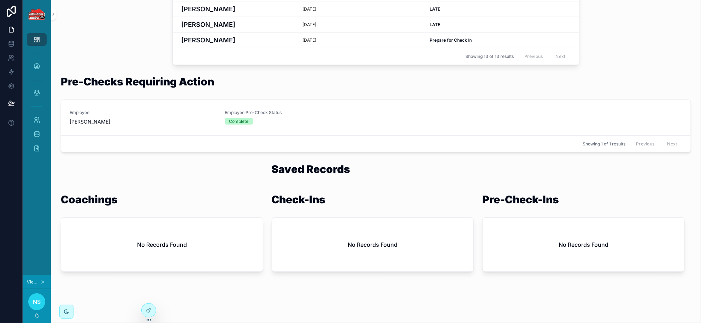
scroll to position [265, 0]
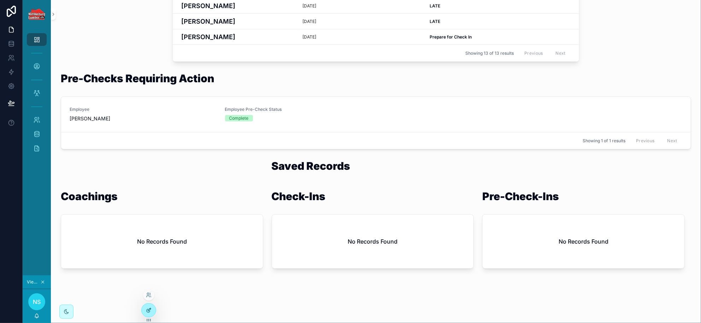
click at [149, 311] on icon at bounding box center [149, 311] width 6 height 6
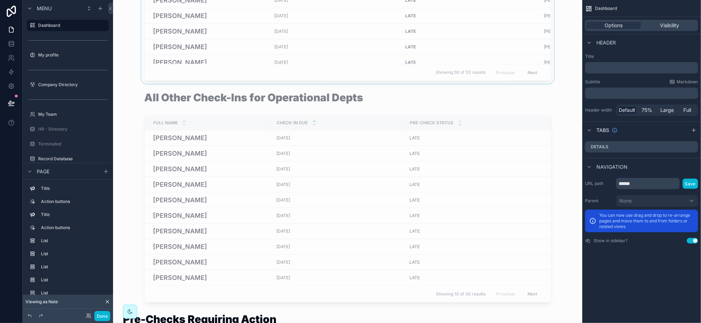
scroll to position [1104, 0]
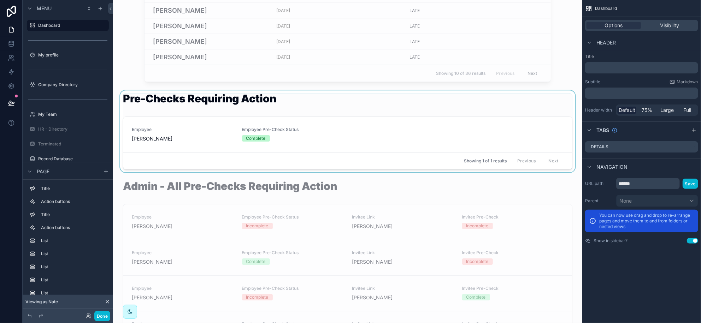
click at [189, 147] on div "scrollable content" at bounding box center [348, 131] width 458 height 82
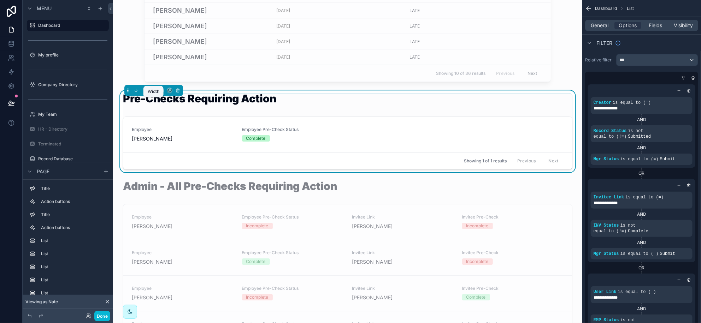
click at [155, 91] on icon "scrollable content" at bounding box center [153, 90] width 3 height 2
click at [160, 162] on span "75%" at bounding box center [161, 162] width 11 height 8
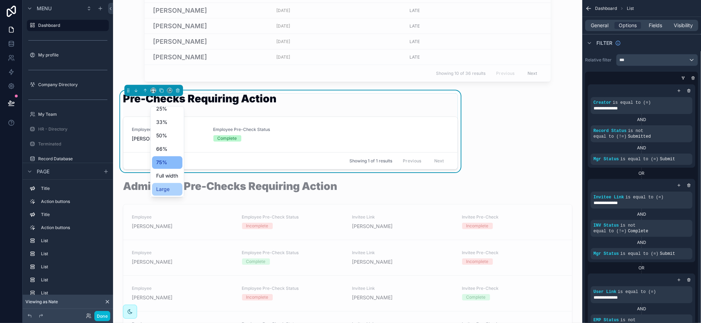
click at [162, 190] on span "Large" at bounding box center [162, 189] width 13 height 8
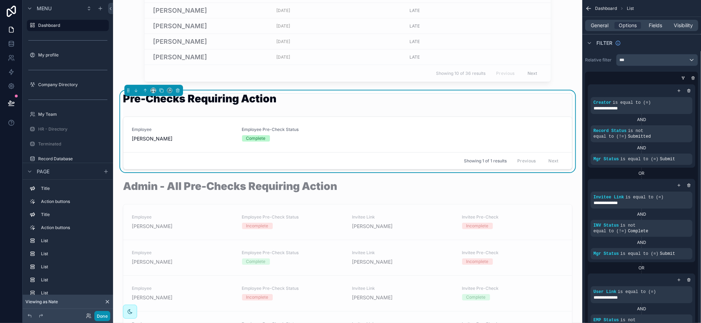
click at [104, 318] on button "Done" at bounding box center [102, 316] width 16 height 10
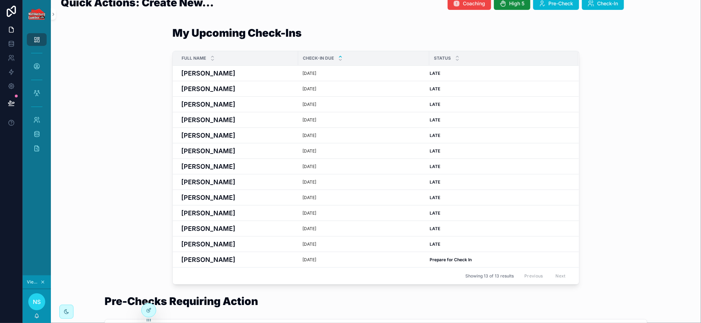
scroll to position [0, 0]
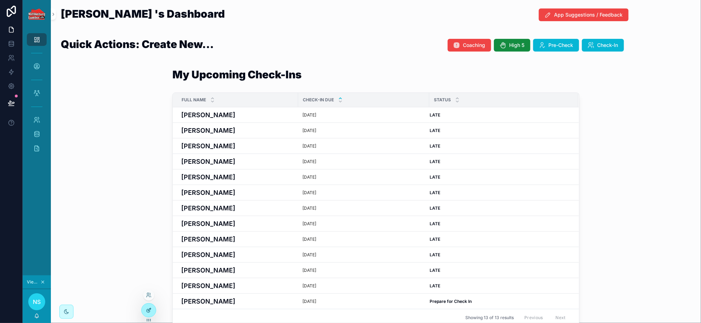
click at [146, 312] on icon at bounding box center [149, 311] width 6 height 6
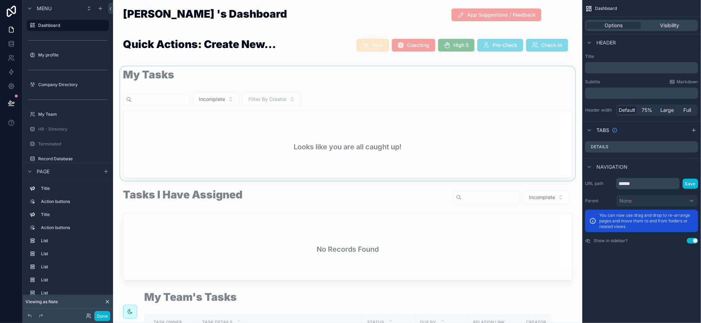
scroll to position [265, 0]
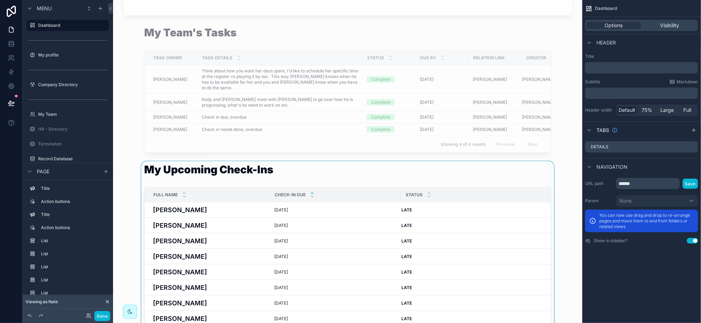
click at [257, 197] on div "Full Name" at bounding box center [207, 194] width 125 height 13
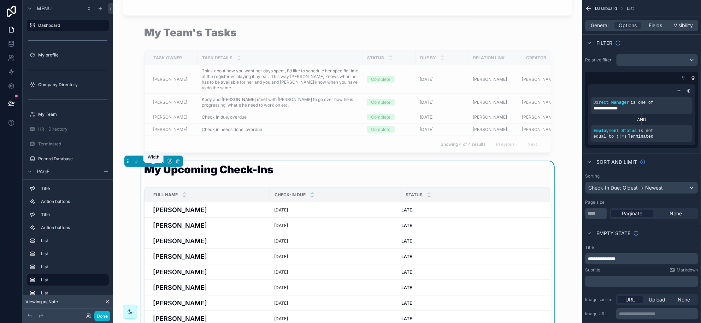
click at [151, 164] on icon "scrollable content" at bounding box center [153, 161] width 5 height 5
click at [167, 252] on span "Large" at bounding box center [162, 255] width 13 height 8
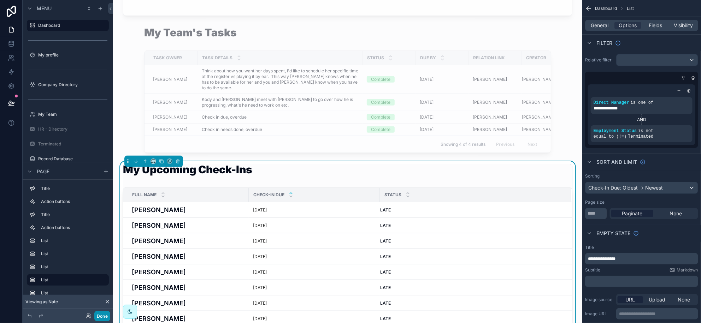
click at [106, 318] on button "Done" at bounding box center [102, 316] width 16 height 10
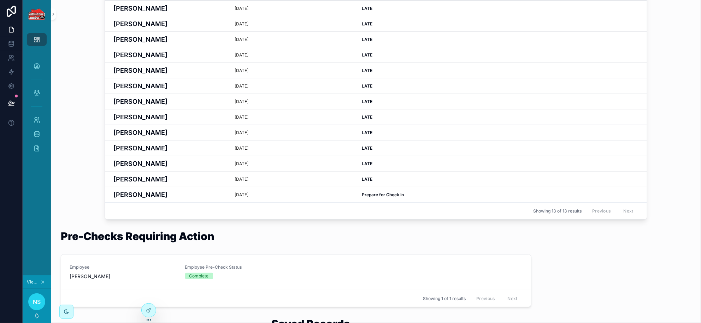
scroll to position [176, 0]
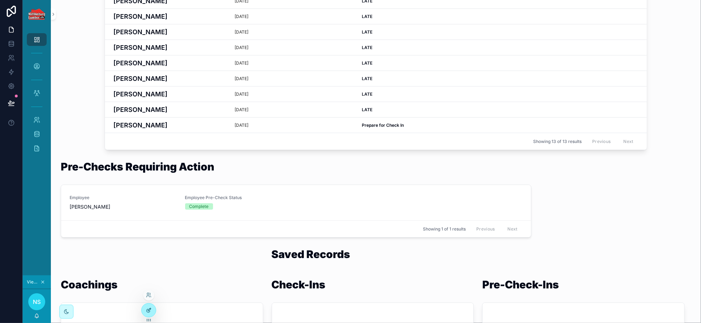
click at [148, 310] on icon at bounding box center [149, 311] width 6 height 6
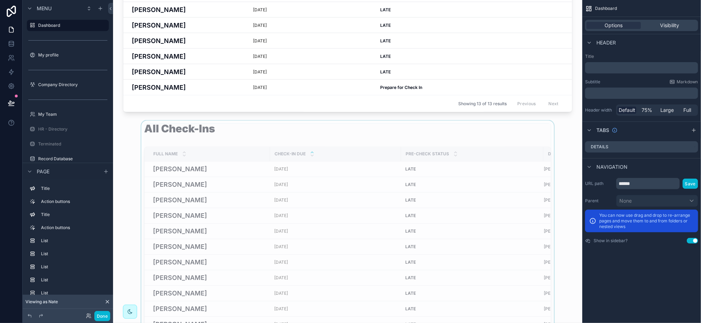
scroll to position [397, 0]
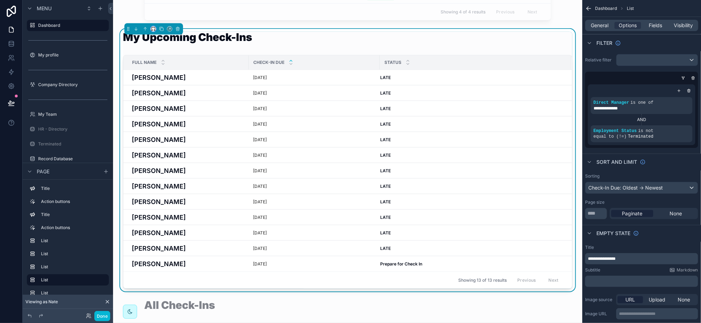
click at [153, 32] on button "scrollable content" at bounding box center [153, 29] width 6 height 6
click at [172, 122] on div "Large" at bounding box center [167, 122] width 22 height 8
click at [106, 319] on button "Done" at bounding box center [102, 316] width 16 height 10
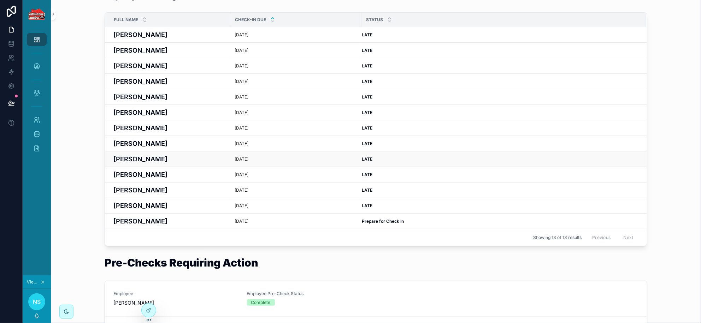
scroll to position [265, 0]
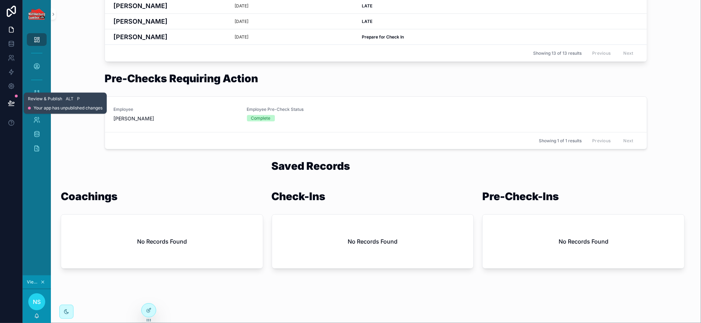
click at [16, 103] on button at bounding box center [12, 103] width 16 height 20
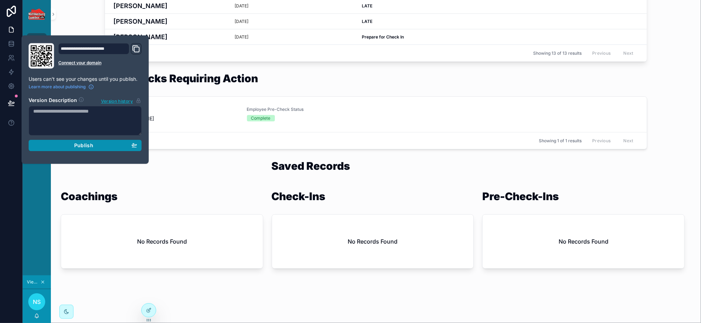
click at [80, 147] on span "Publish" at bounding box center [83, 145] width 19 height 6
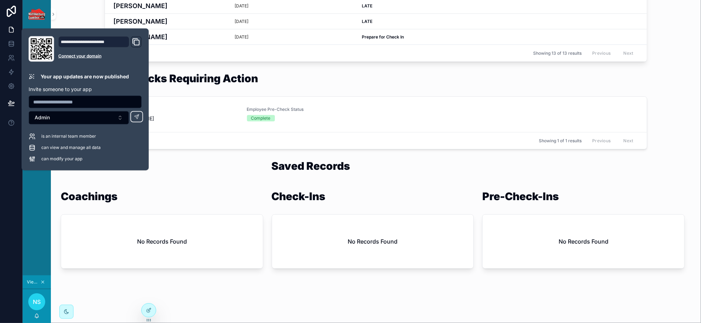
click at [31, 250] on div "Dashboard My profile Company Directory My Team Record Database Pre-Check CO Fee…" at bounding box center [37, 151] width 28 height 247
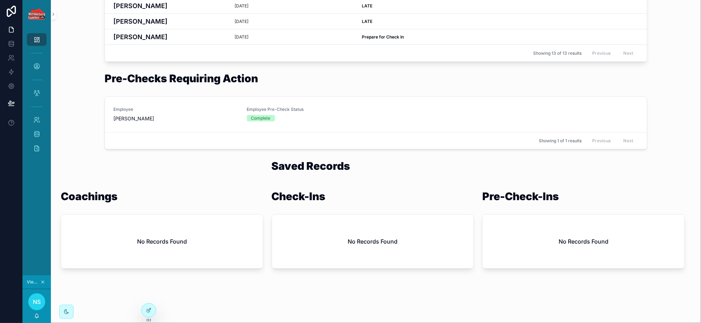
click at [43, 281] on icon "scrollable content" at bounding box center [42, 282] width 5 height 5
